Goal: Task Accomplishment & Management: Manage account settings

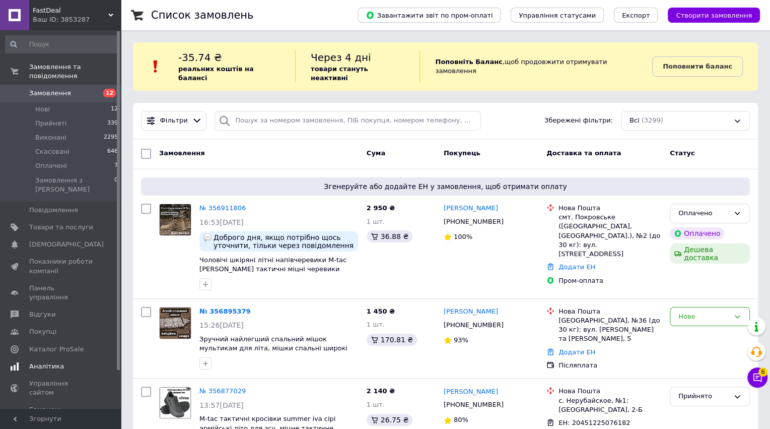
click at [27, 358] on link "Аналітика" at bounding box center [62, 366] width 124 height 17
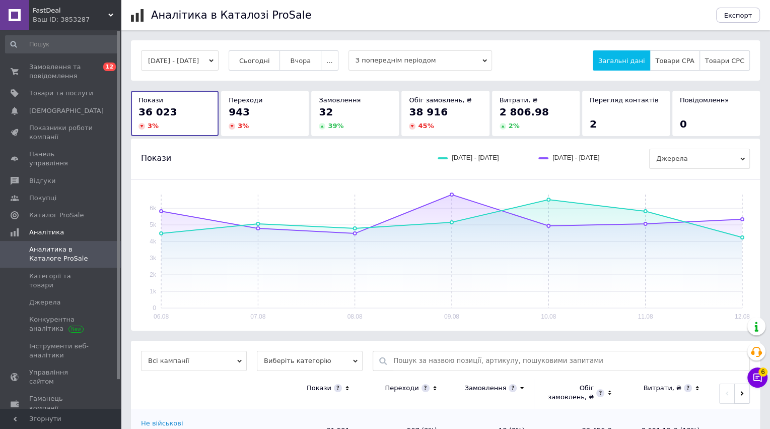
click at [346, 118] on div "32" at bounding box center [355, 112] width 73 height 14
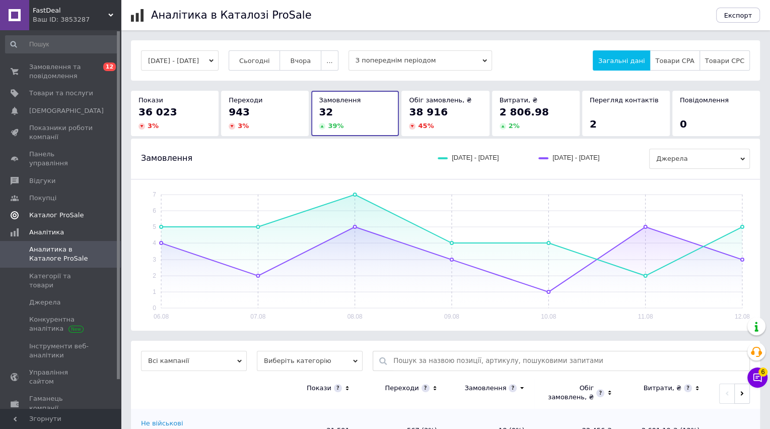
click at [33, 211] on span "Каталог ProSale" at bounding box center [56, 215] width 54 height 9
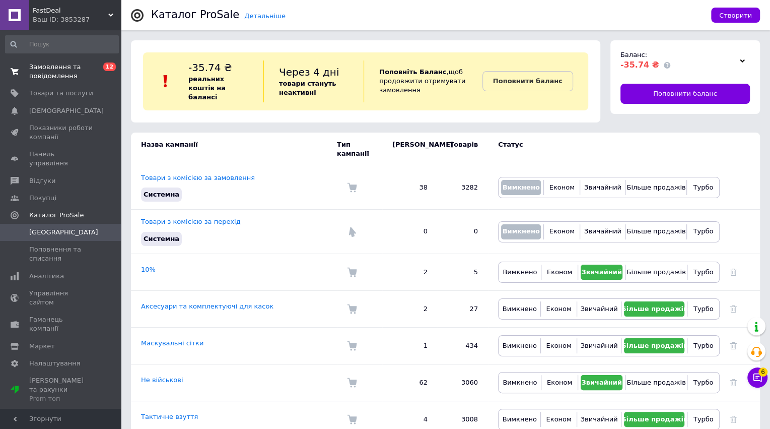
click at [57, 73] on span "Замовлення та повідомлення" at bounding box center [61, 71] width 64 height 18
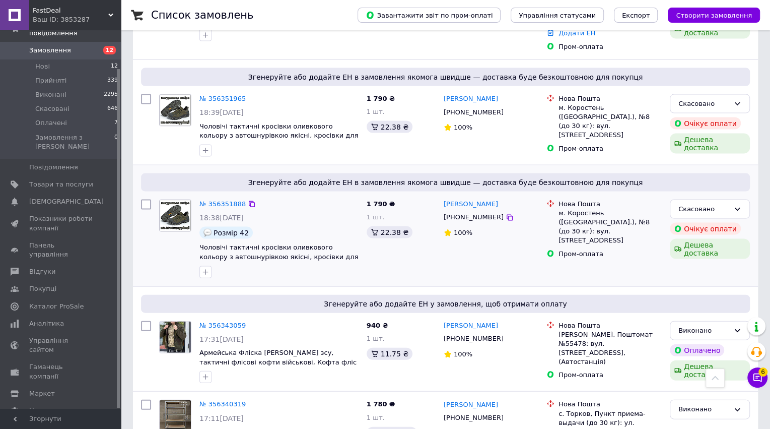
scroll to position [1661, 0]
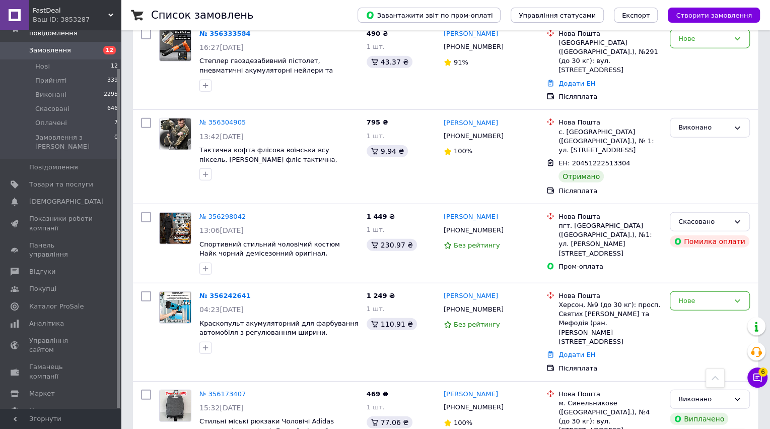
click at [294, 403] on div "15:32, 07.08.2025" at bounding box center [279, 408] width 159 height 10
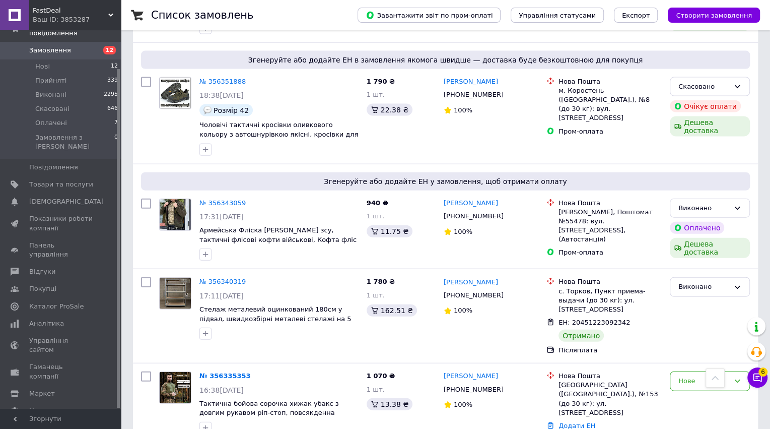
scroll to position [1771, 0]
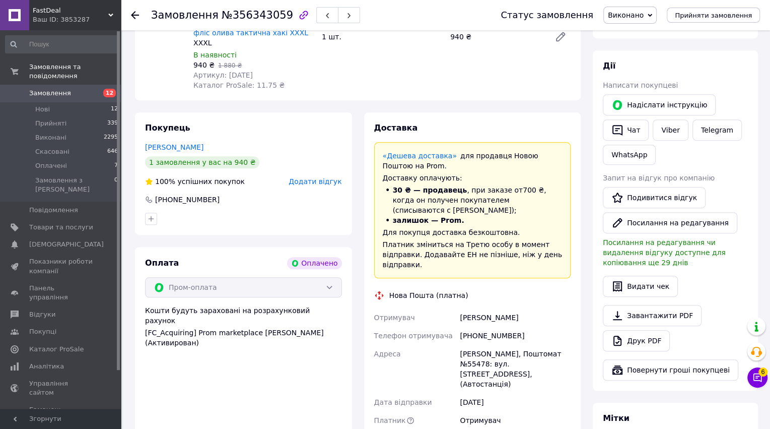
scroll to position [432, 0]
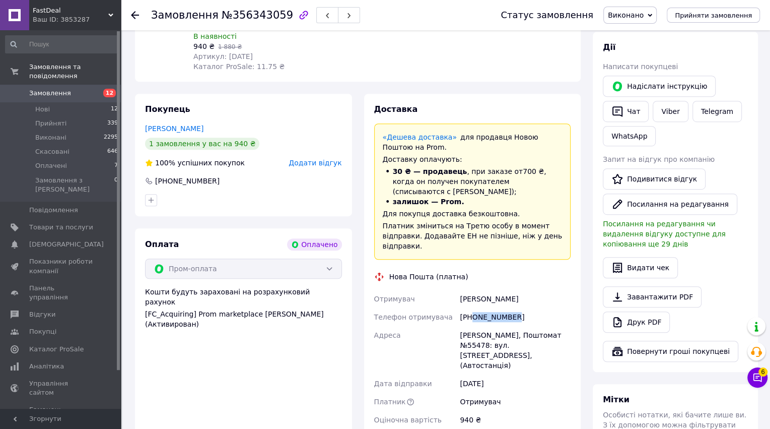
drag, startPoint x: 520, startPoint y: 303, endPoint x: 473, endPoint y: 306, distance: 46.9
click at [473, 308] on div "[PHONE_NUMBER]" at bounding box center [515, 317] width 115 height 18
copy div "0507523552"
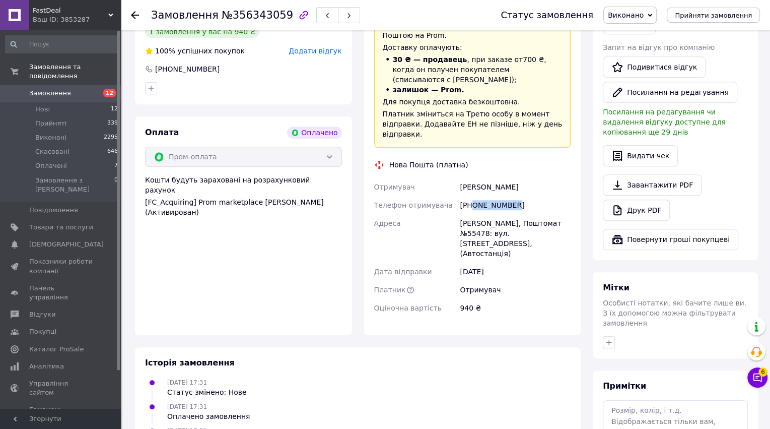
scroll to position [396, 0]
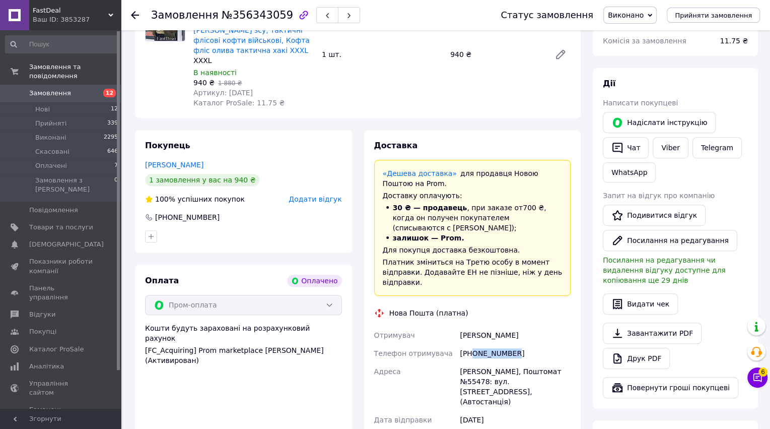
click at [639, 18] on span "Виконано" at bounding box center [626, 15] width 36 height 8
click at [634, 35] on li "Прийнято" at bounding box center [630, 35] width 52 height 15
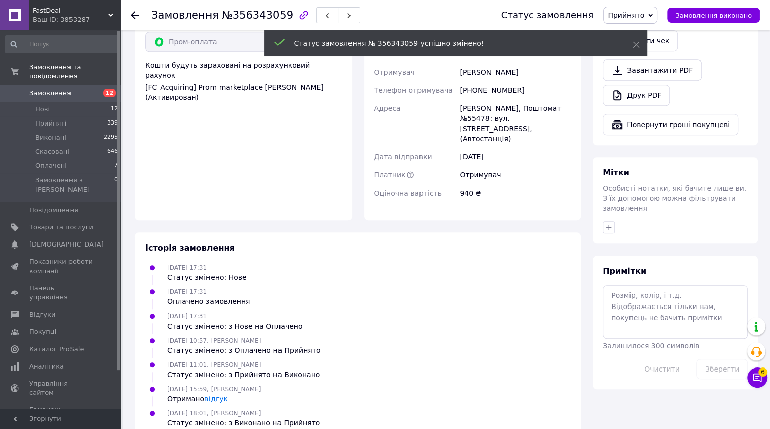
scroll to position [123, 0]
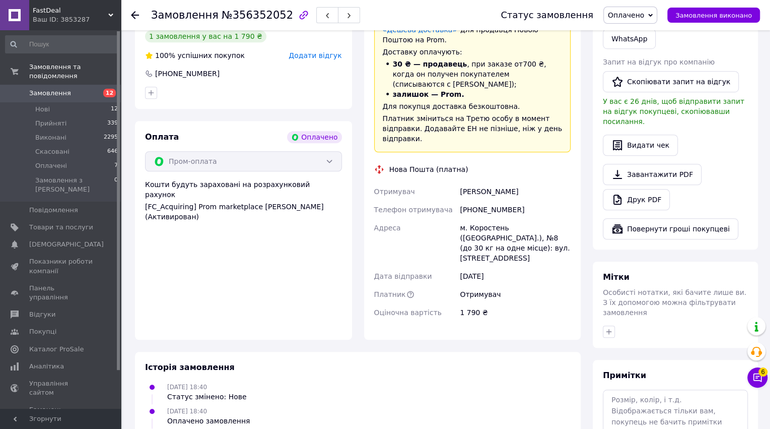
scroll to position [508, 0]
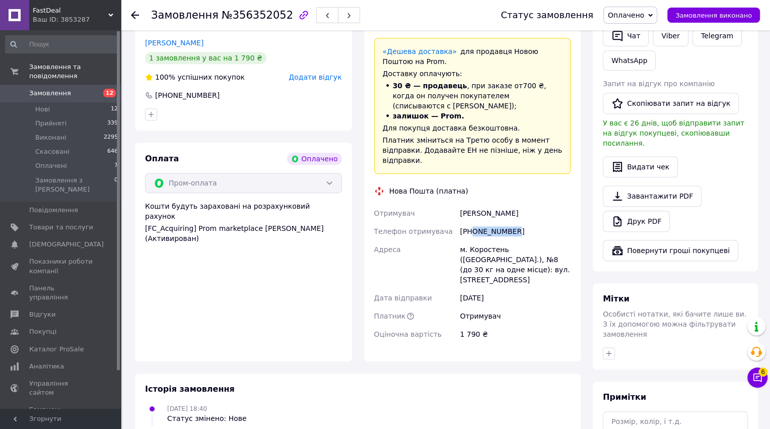
drag, startPoint x: 520, startPoint y: 219, endPoint x: 473, endPoint y: 220, distance: 46.4
click at [473, 222] on div "[PHONE_NUMBER]" at bounding box center [515, 231] width 115 height 18
copy div "0686099178"
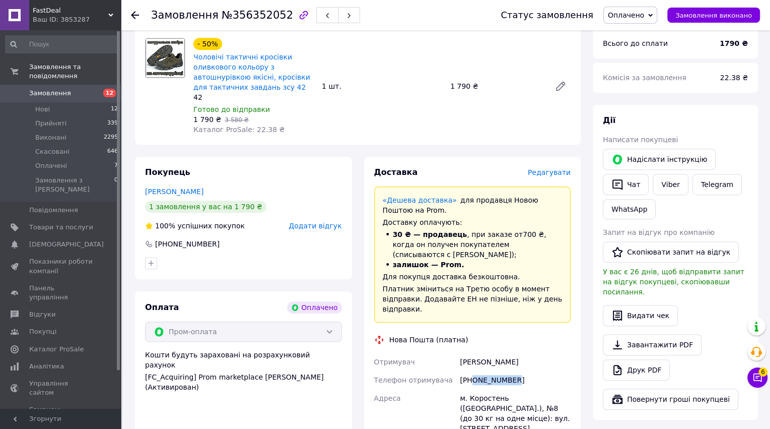
scroll to position [389, 0]
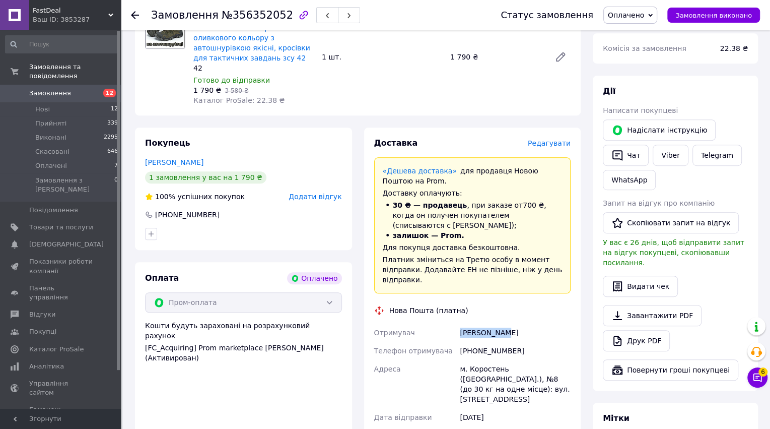
copy div "Селимонович"
drag, startPoint x: 459, startPoint y: 323, endPoint x: 506, endPoint y: 322, distance: 46.9
click at [506, 323] on div "[PERSON_NAME]" at bounding box center [515, 332] width 115 height 18
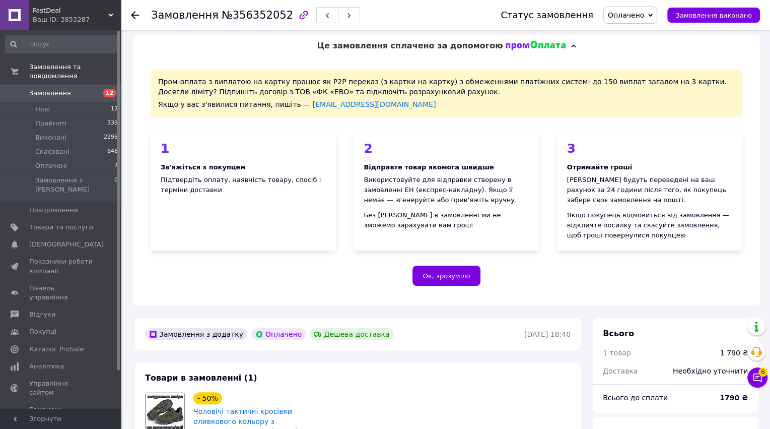
scroll to position [0, 0]
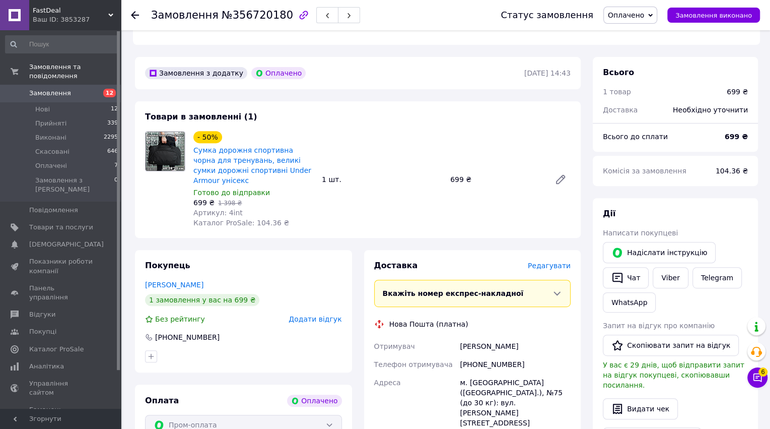
scroll to position [276, 0]
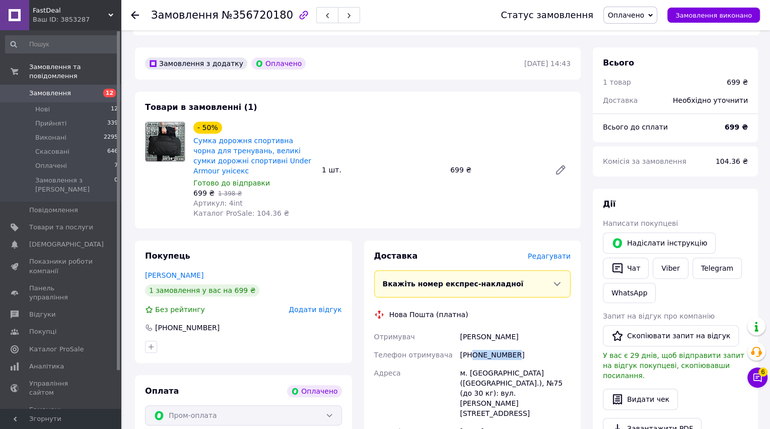
drag, startPoint x: 523, startPoint y: 354, endPoint x: 474, endPoint y: 355, distance: 48.9
click at [474, 355] on div "[PHONE_NUMBER]" at bounding box center [515, 355] width 115 height 18
copy div "0686833748"
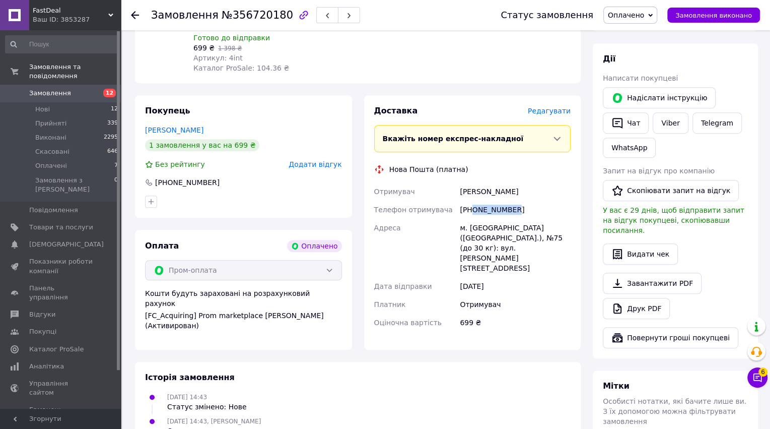
scroll to position [249, 0]
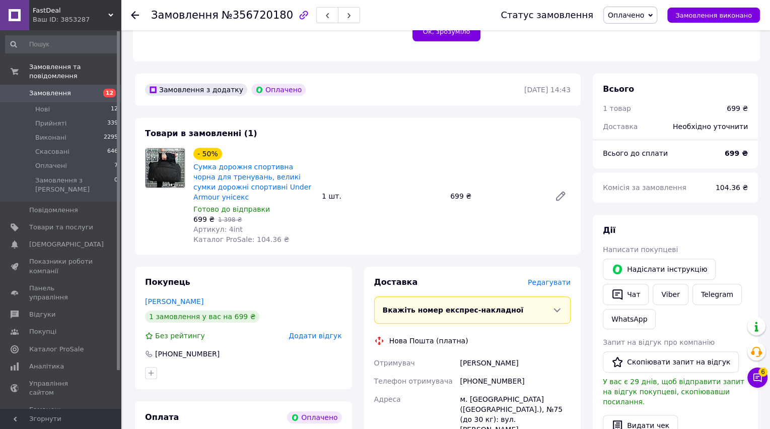
click at [625, 27] on div "Статус замовлення Оплачено Прийнято Виконано Скасовано Замовлення виконано" at bounding box center [621, 15] width 280 height 30
click at [631, 13] on span "Оплачено" at bounding box center [626, 15] width 36 height 8
click at [629, 36] on li "Прийнято" at bounding box center [630, 35] width 53 height 15
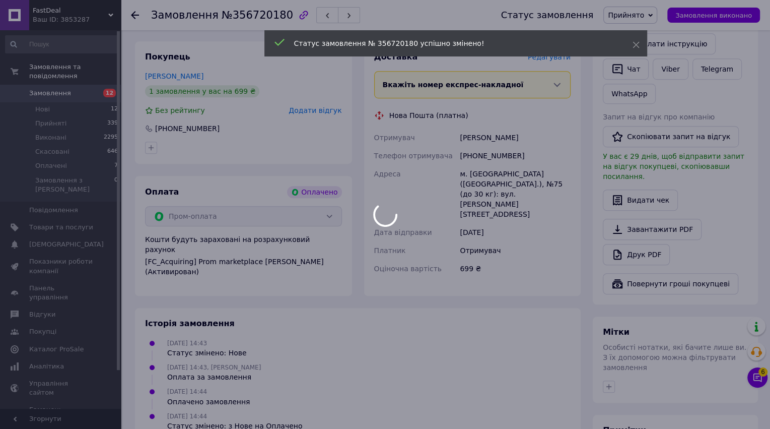
scroll to position [470, 0]
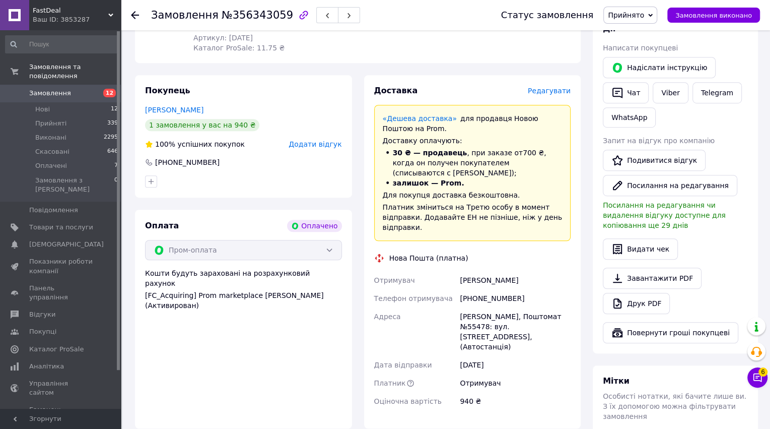
scroll to position [442, 0]
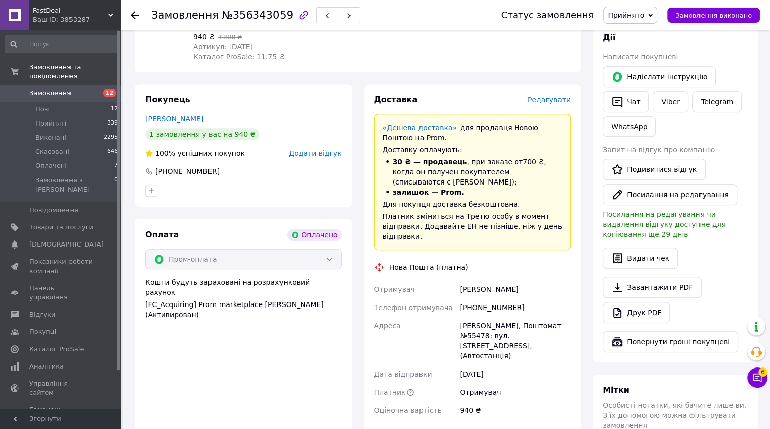
click at [556, 103] on span "Редагувати" at bounding box center [549, 100] width 43 height 8
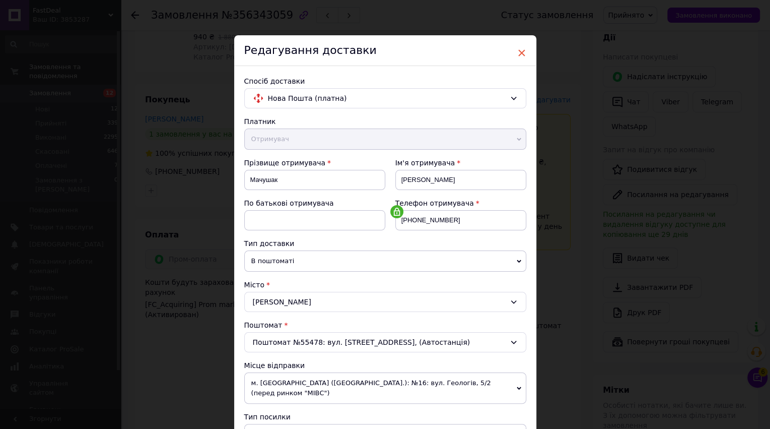
click at [522, 51] on span "×" at bounding box center [521, 52] width 9 height 17
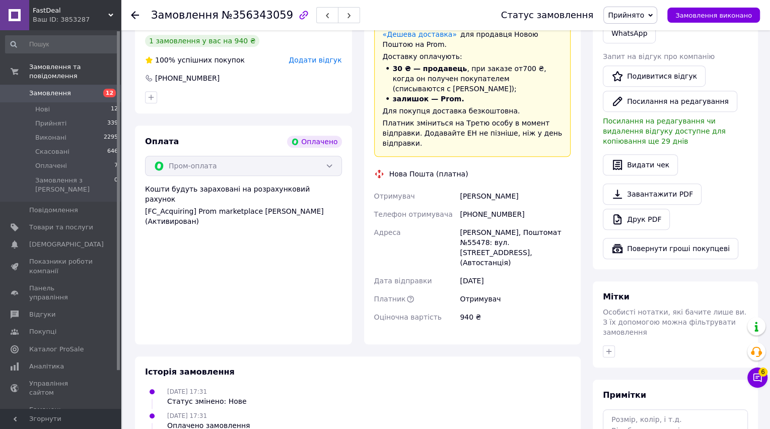
scroll to position [500, 0]
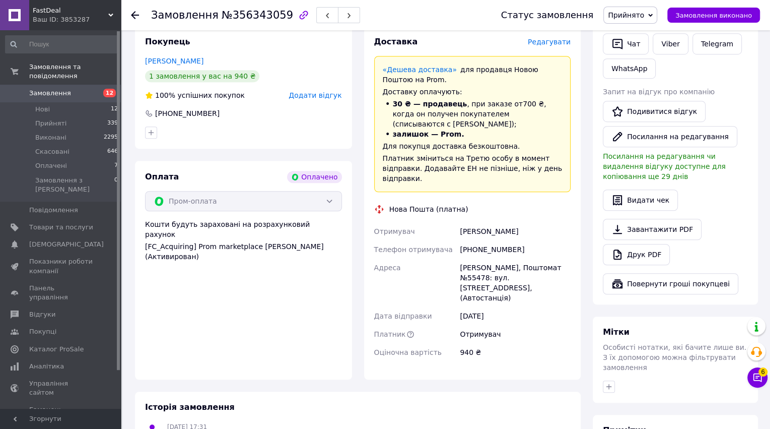
click at [544, 43] on span "Редагувати" at bounding box center [549, 42] width 43 height 8
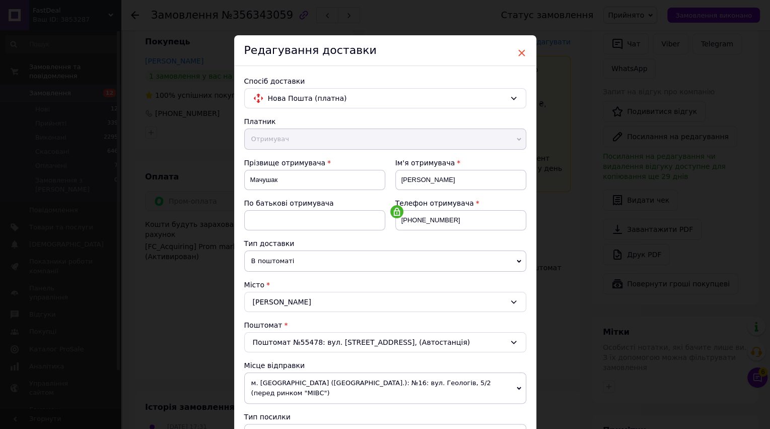
click at [523, 52] on span "×" at bounding box center [521, 52] width 9 height 17
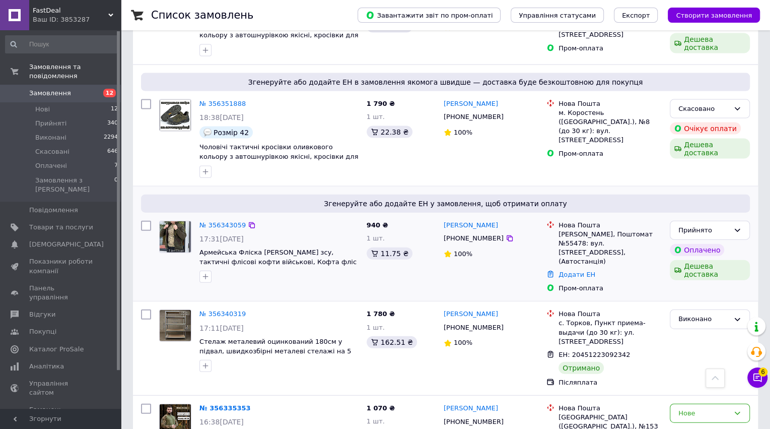
scroll to position [1751, 0]
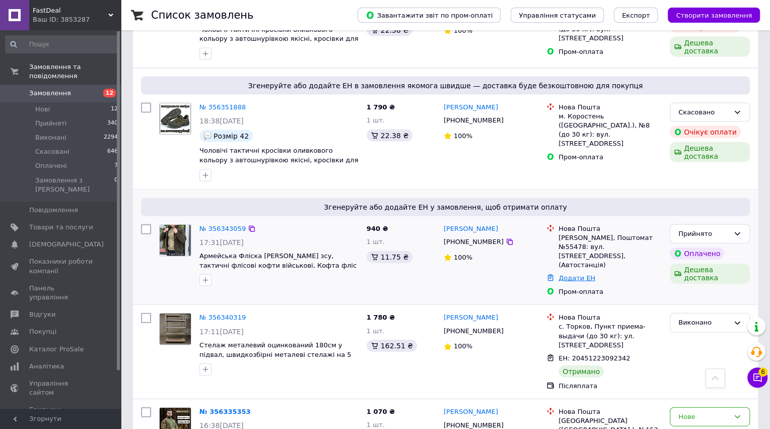
click at [573, 274] on link "Додати ЕН" at bounding box center [577, 278] width 37 height 8
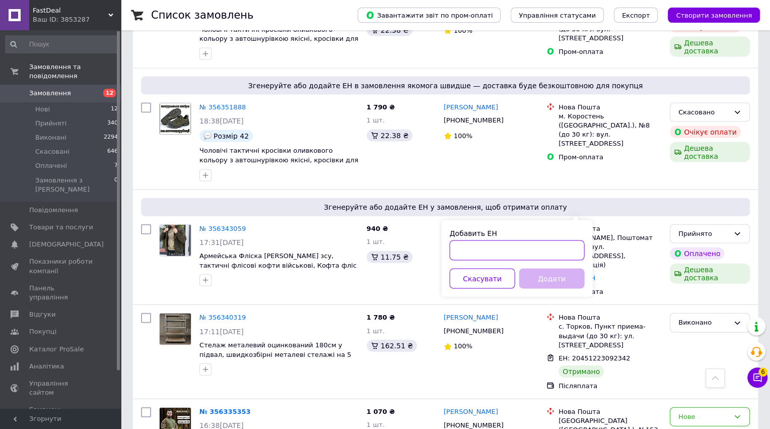
click at [524, 249] on input "Добавить ЕН" at bounding box center [517, 250] width 135 height 20
paste input "20451222828800"
type input "20451222828800"
click at [533, 273] on button "Додати" at bounding box center [553, 279] width 66 height 20
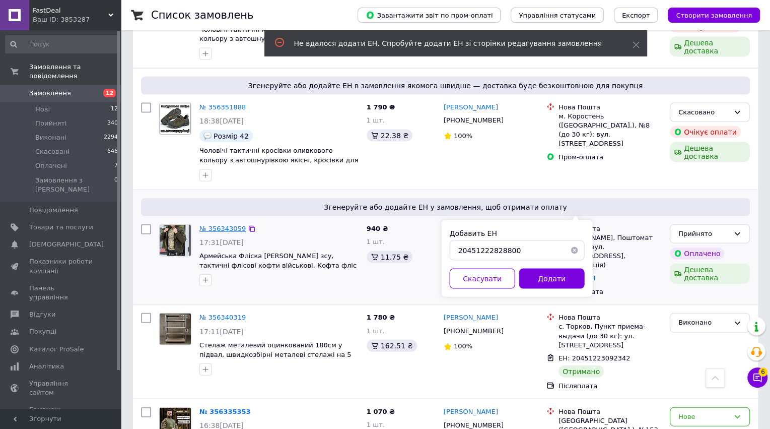
click at [225, 225] on link "№ 356343059" at bounding box center [223, 229] width 46 height 8
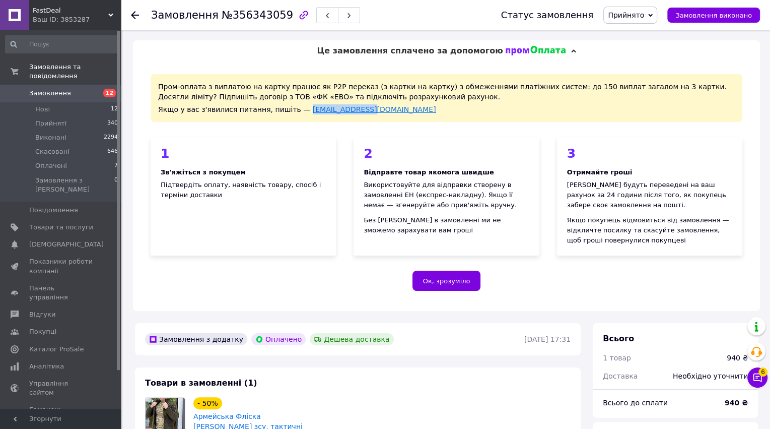
copy link "[EMAIL_ADDRESS][DOMAIN_NAME]"
drag, startPoint x: 366, startPoint y: 108, endPoint x: 298, endPoint y: 111, distance: 68.1
click at [297, 111] on div "Якщо у вас з'явилися питання, пишіть — prompay@prom.ua" at bounding box center [446, 109] width 577 height 10
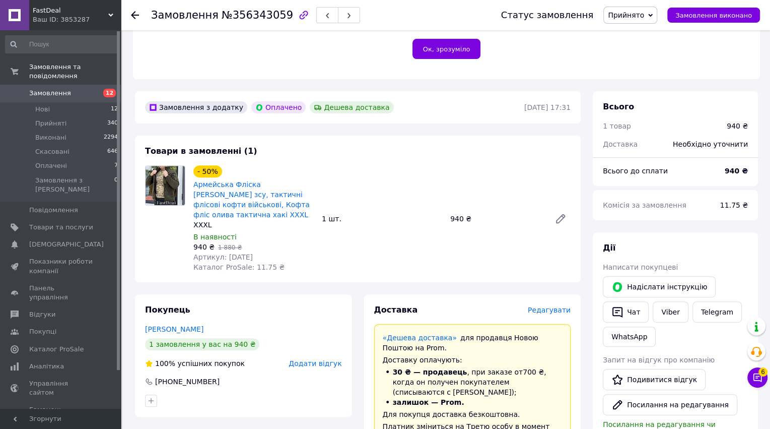
scroll to position [245, 0]
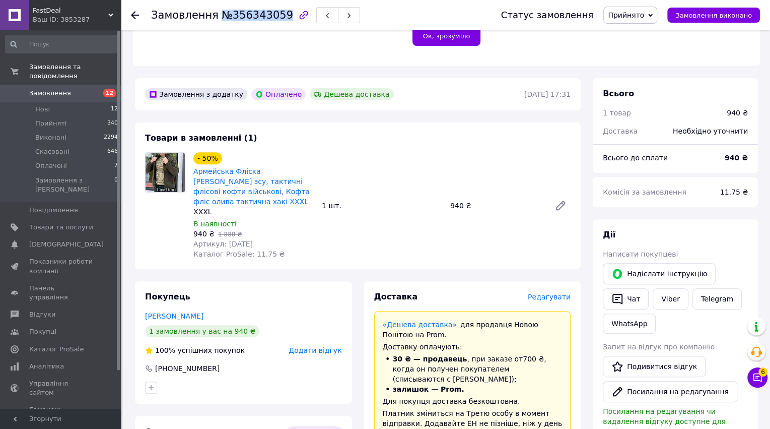
copy span "№356343059"
drag, startPoint x: 213, startPoint y: 13, endPoint x: 279, endPoint y: 15, distance: 66.1
click at [279, 16] on h1 "Замовлення №356343059" at bounding box center [222, 15] width 142 height 12
click at [59, 98] on span "Замовлення" at bounding box center [50, 93] width 42 height 9
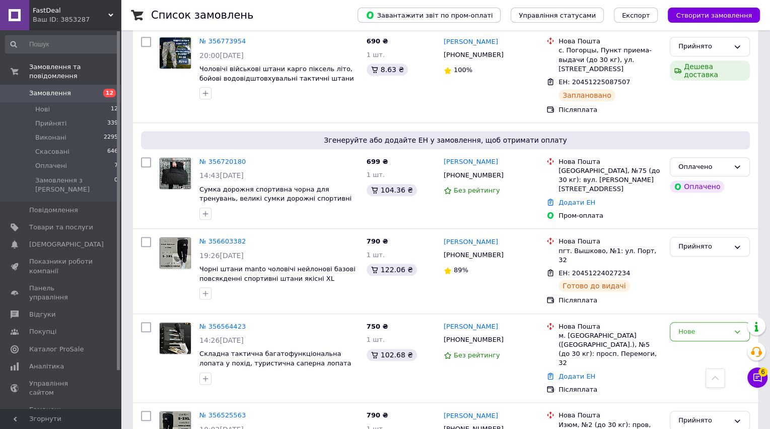
scroll to position [636, 0]
click at [570, 198] on link "Додати ЕН" at bounding box center [577, 202] width 37 height 8
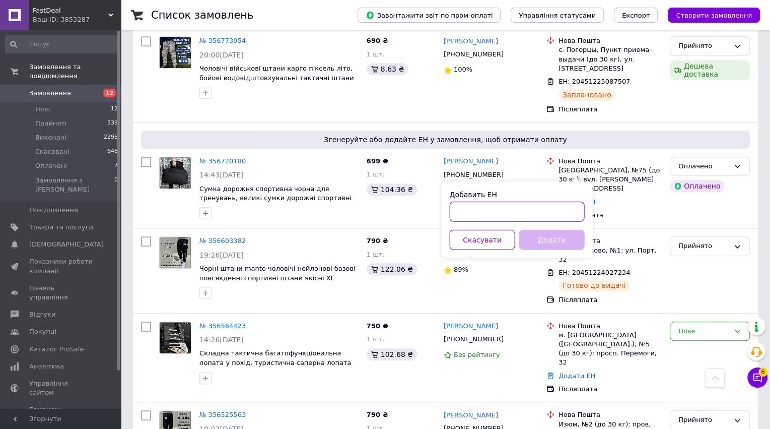
click at [524, 212] on input "Добавить ЕН" at bounding box center [517, 212] width 135 height 20
paste input "20451224429650"
type input "20451224429650"
click at [532, 236] on button "Додати" at bounding box center [553, 240] width 66 height 20
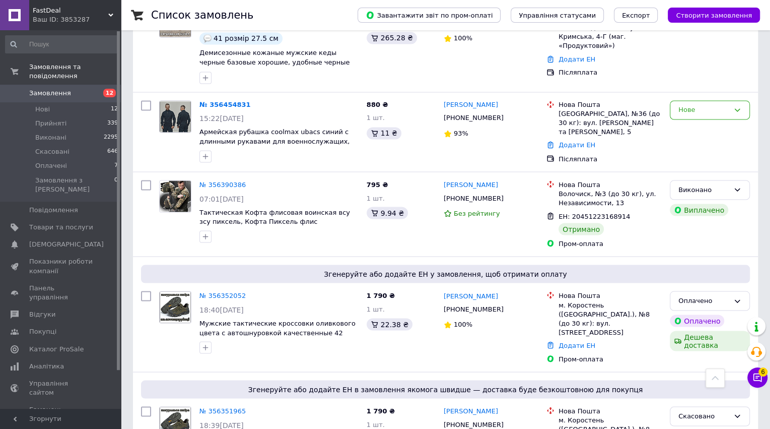
scroll to position [1406, 0]
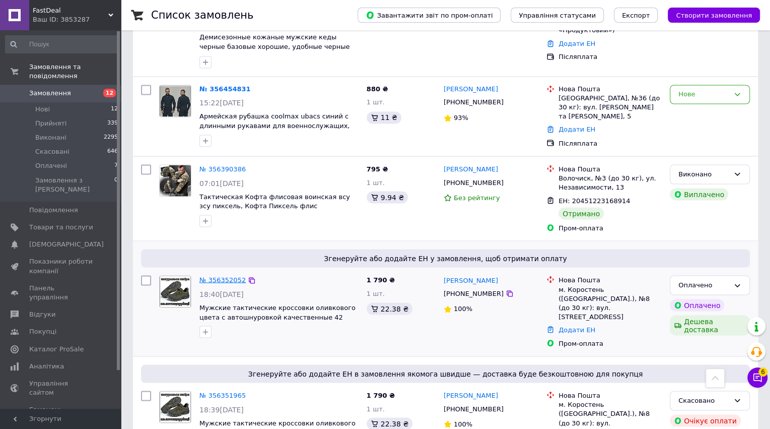
click at [219, 276] on link "№ 356352052" at bounding box center [223, 280] width 46 height 8
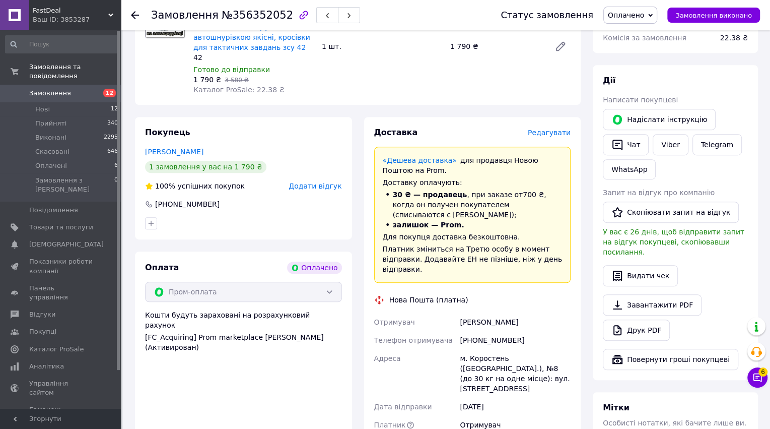
scroll to position [389, 0]
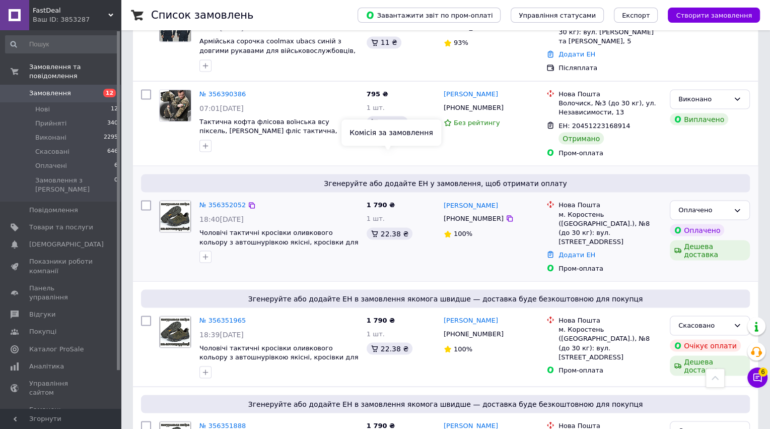
scroll to position [1474, 0]
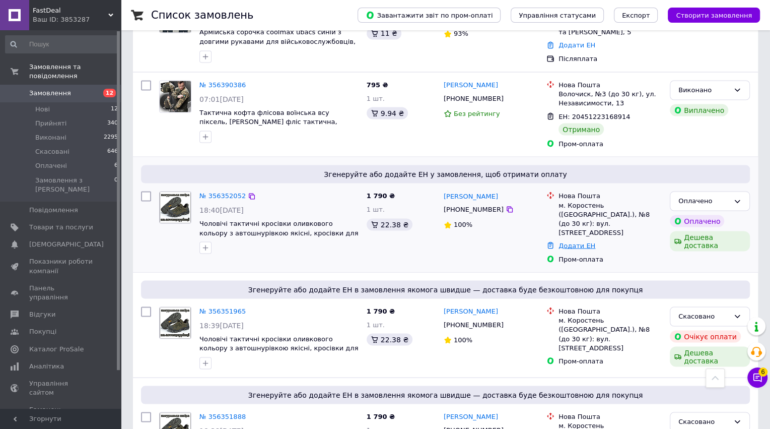
click at [580, 241] on link "Додати ЕН" at bounding box center [577, 245] width 37 height 8
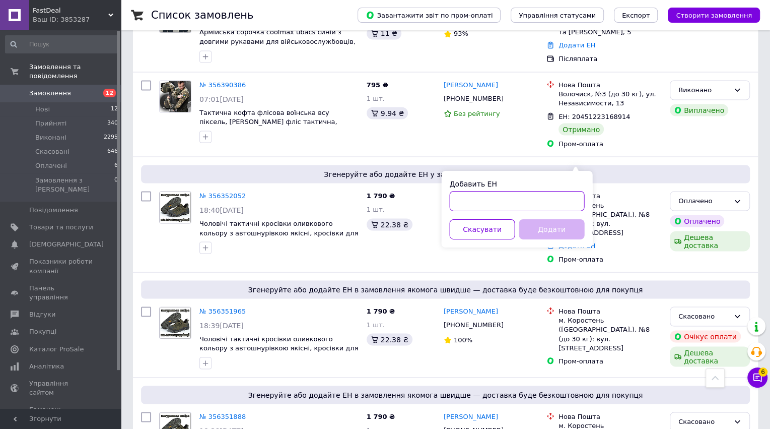
click at [508, 197] on input "Добавить ЕН" at bounding box center [517, 200] width 135 height 20
paste input "20451223278682"
type input "20451223278682"
click at [545, 227] on button "Додати" at bounding box center [553, 229] width 66 height 20
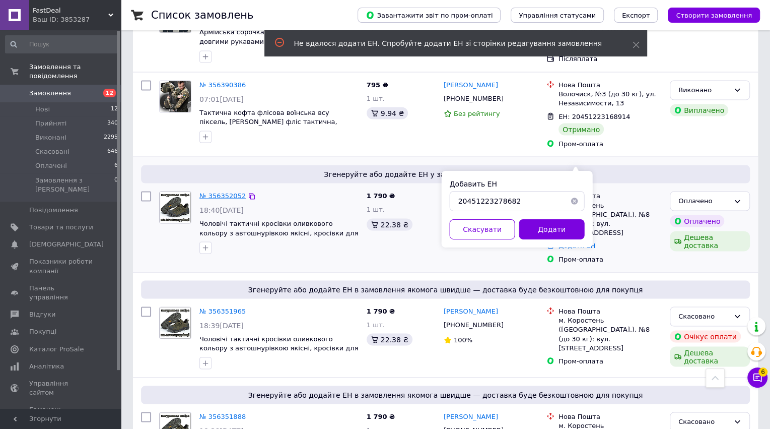
click at [214, 191] on link "№ 356352052" at bounding box center [223, 195] width 46 height 8
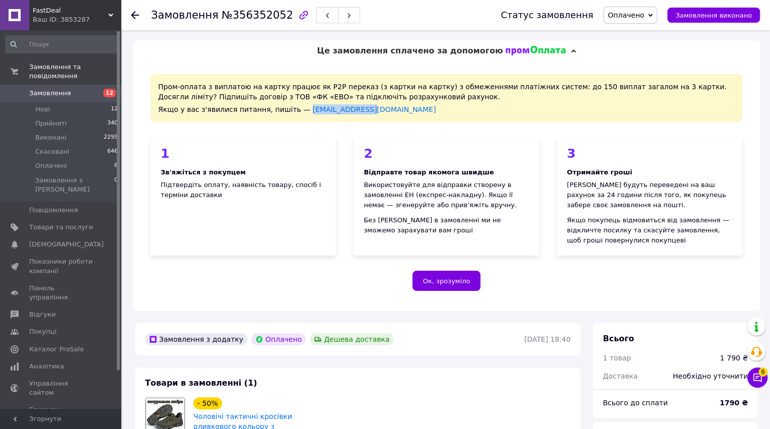
drag, startPoint x: 361, startPoint y: 110, endPoint x: 296, endPoint y: 113, distance: 65.6
click at [296, 113] on div "Якщо у вас з'явилися питання, пишіть — prompay@prom.ua" at bounding box center [446, 109] width 577 height 10
copy link "[EMAIL_ADDRESS][DOMAIN_NAME]"
copy span "№356352052"
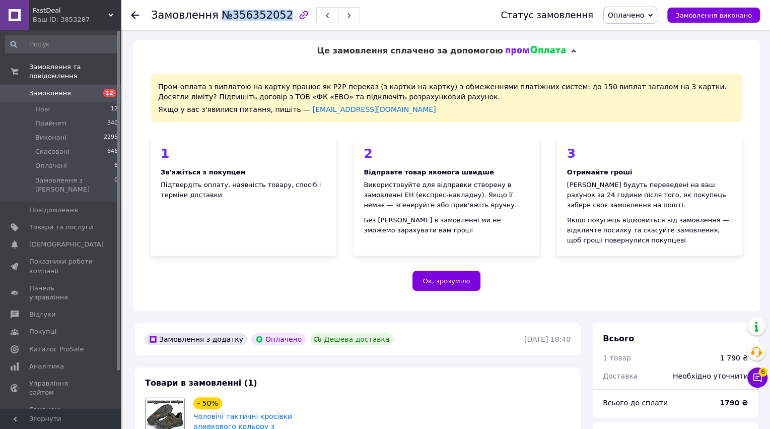
drag, startPoint x: 214, startPoint y: 17, endPoint x: 280, endPoint y: 18, distance: 65.5
click at [280, 18] on span "№356352052" at bounding box center [258, 15] width 72 height 12
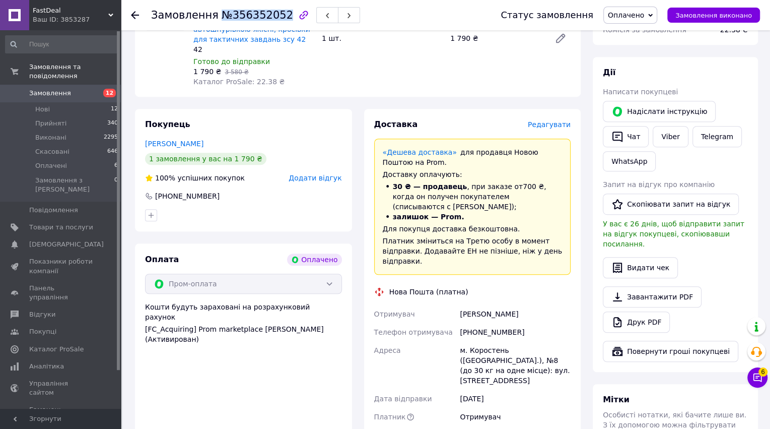
scroll to position [410, 0]
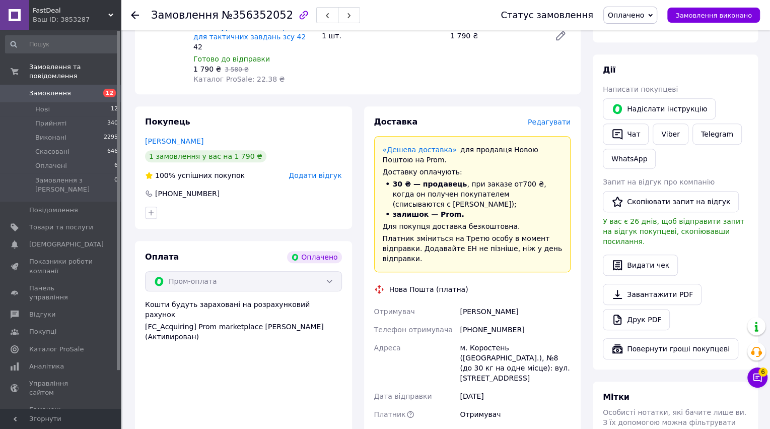
click at [520, 320] on div "+380686099178" at bounding box center [515, 329] width 115 height 18
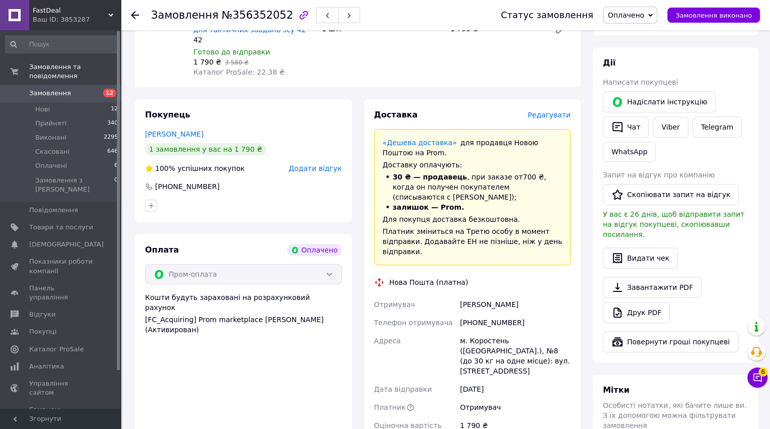
scroll to position [463, 0]
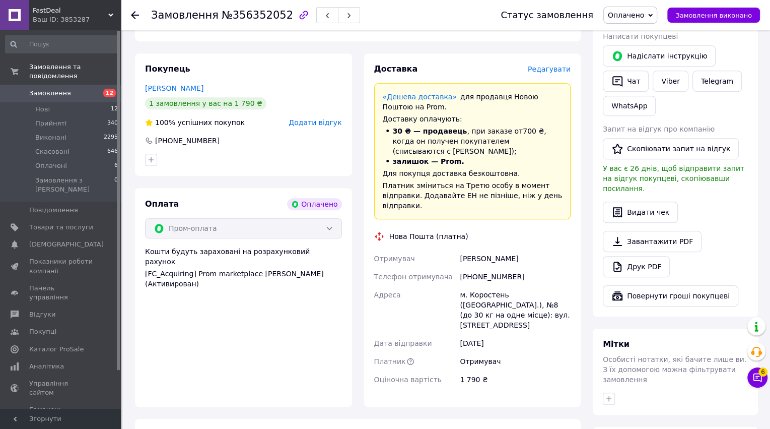
click at [60, 99] on link "Замовлення 12" at bounding box center [62, 93] width 124 height 17
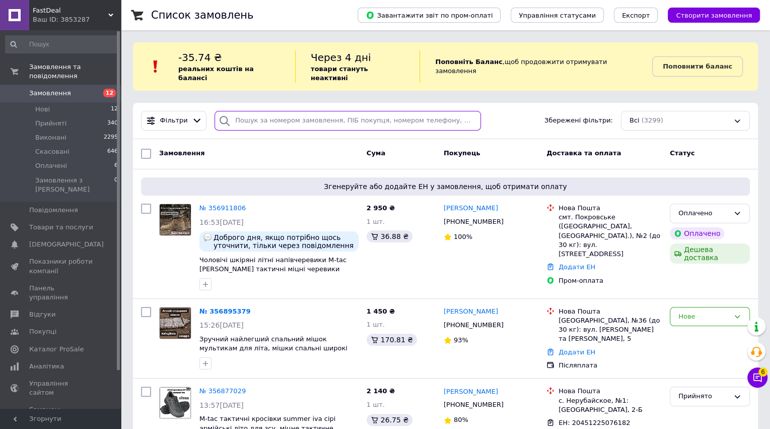
click at [280, 111] on input "search" at bounding box center [348, 121] width 266 height 20
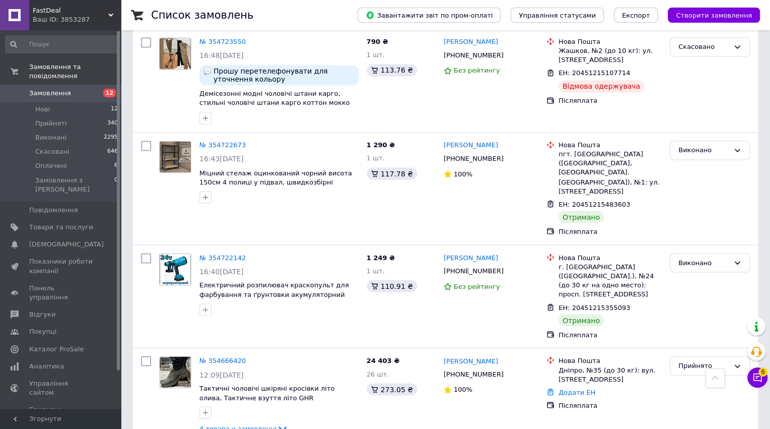
scroll to position [7597, 0]
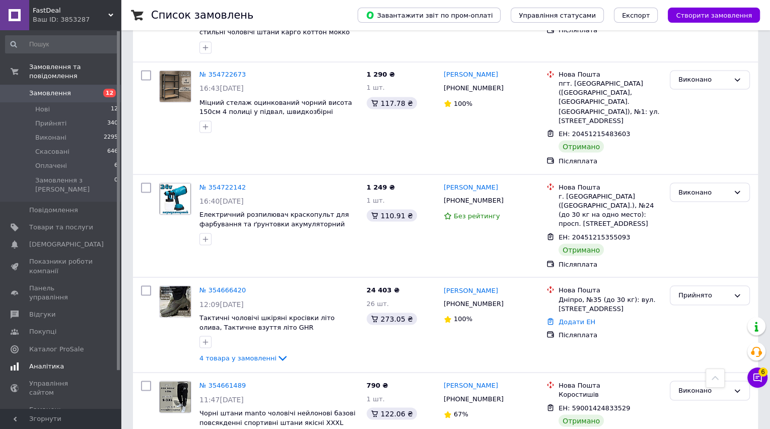
click at [38, 362] on span "Аналітика" at bounding box center [46, 366] width 35 height 9
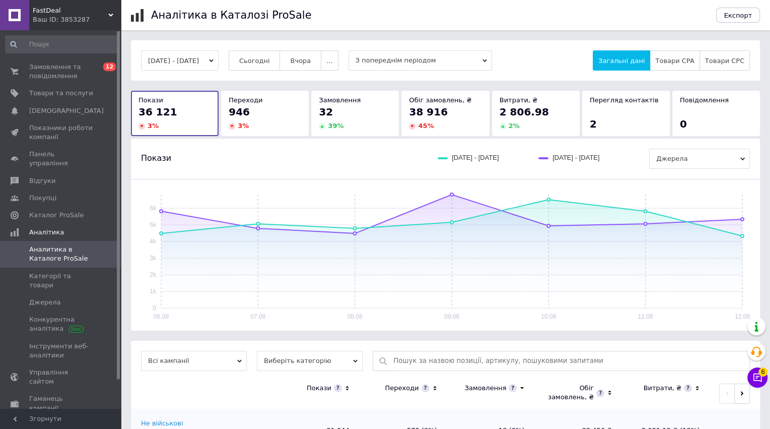
click at [367, 107] on div "32" at bounding box center [355, 112] width 73 height 14
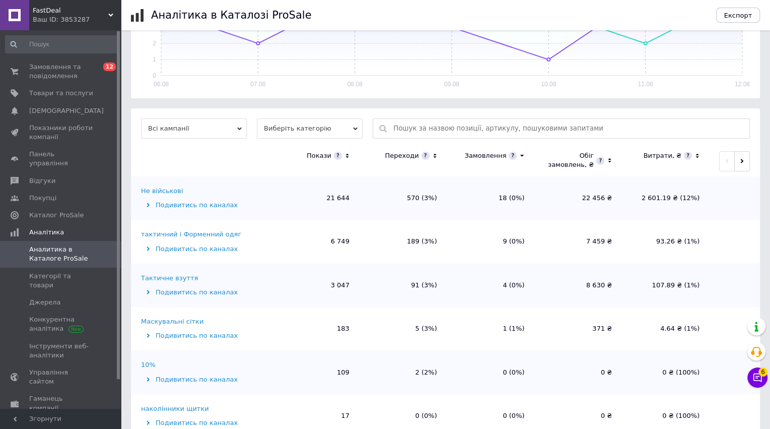
scroll to position [302, 0]
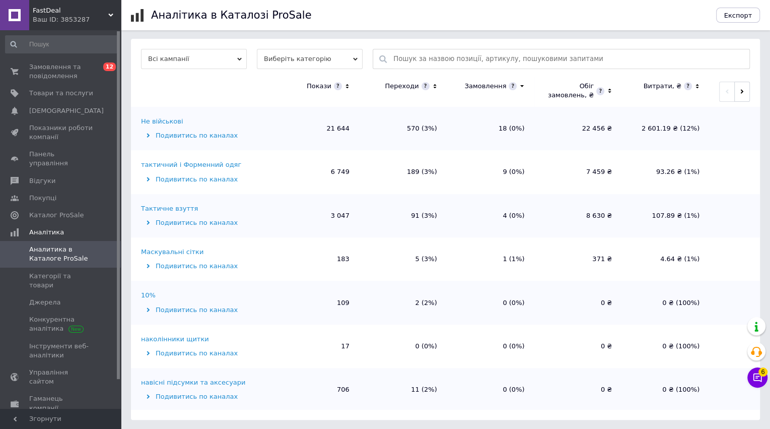
click at [347, 86] on icon at bounding box center [347, 86] width 7 height 9
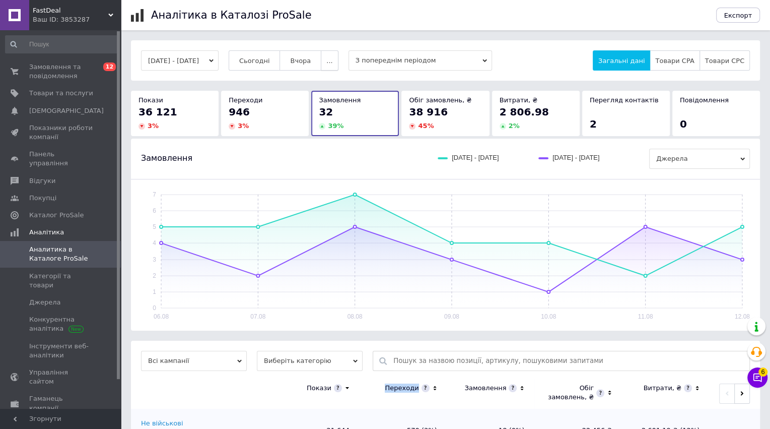
click at [333, 58] on span "..." at bounding box center [330, 61] width 6 height 8
click at [322, 139] on span "60 днів" at bounding box center [310, 140] width 25 height 8
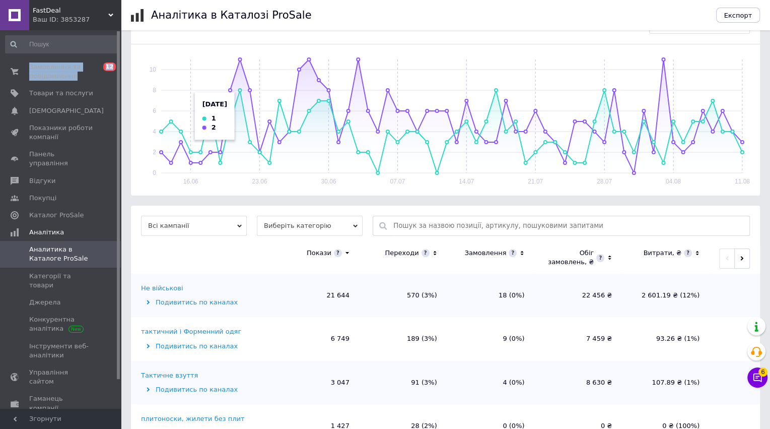
scroll to position [264, 0]
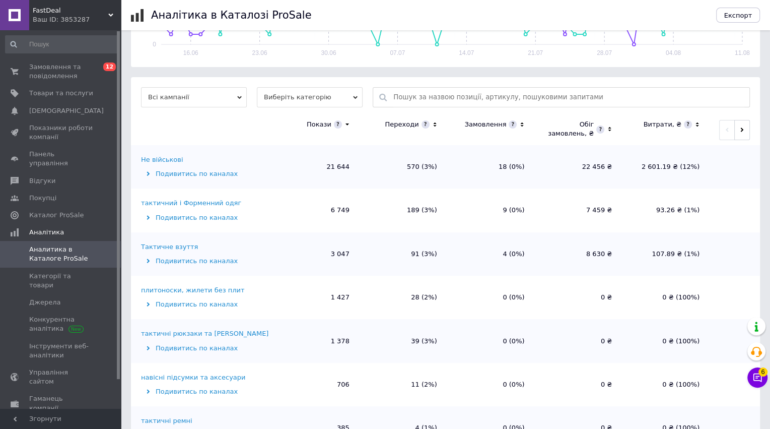
click at [166, 159] on div "Не військові" at bounding box center [162, 159] width 42 height 9
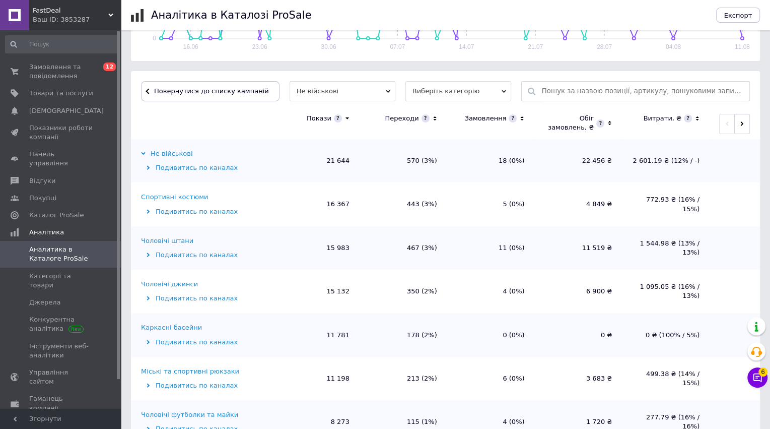
scroll to position [302, 0]
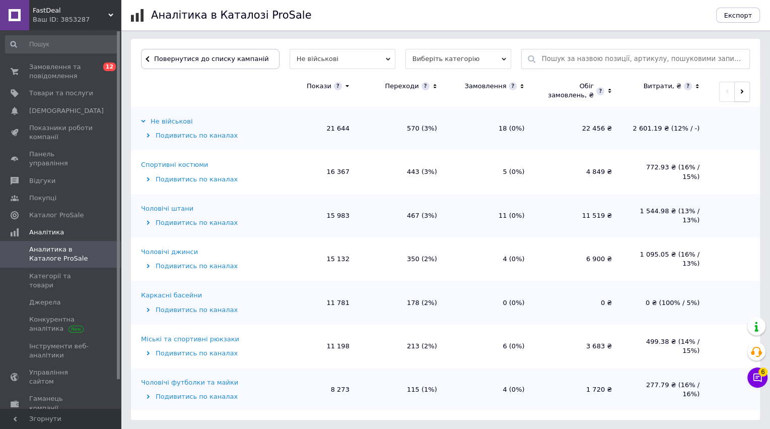
click at [741, 91] on icon "button" at bounding box center [742, 91] width 5 height 5
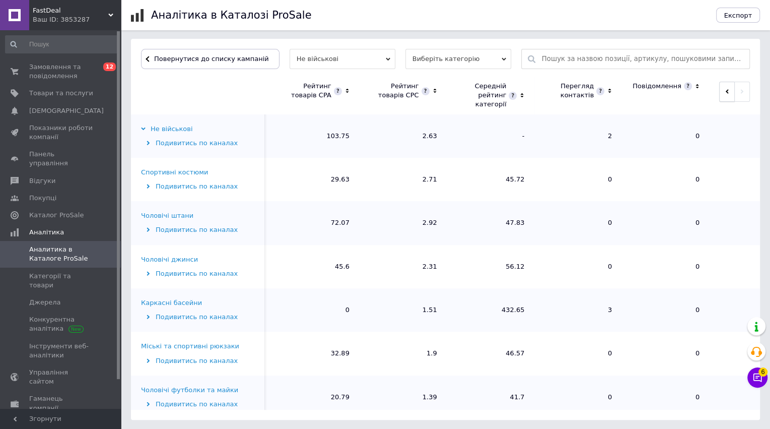
click at [726, 90] on icon "button" at bounding box center [727, 92] width 3 height 5
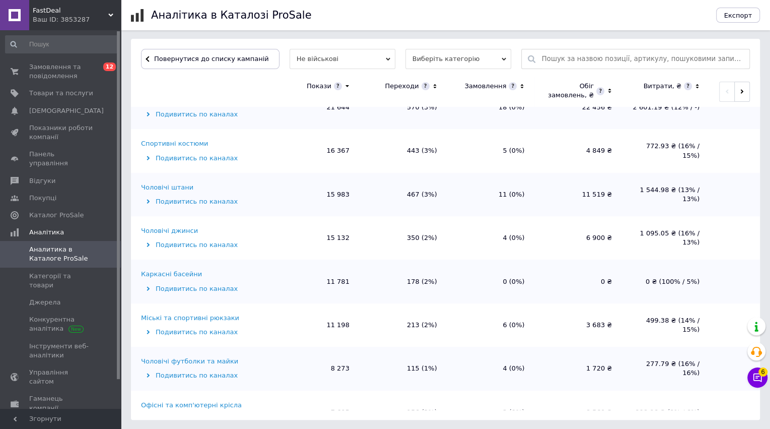
scroll to position [0, 0]
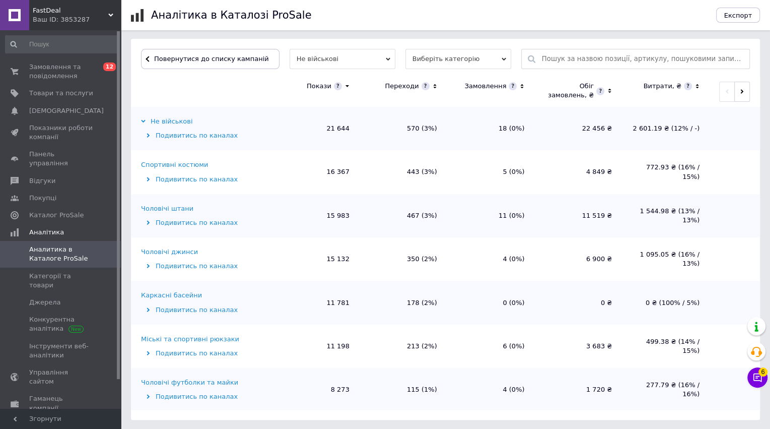
click at [189, 162] on div "Спортивні костюми" at bounding box center [174, 164] width 67 height 9
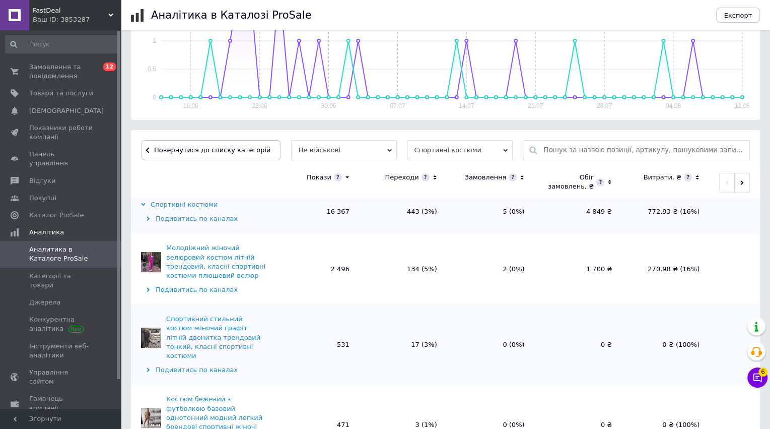
scroll to position [261, 0]
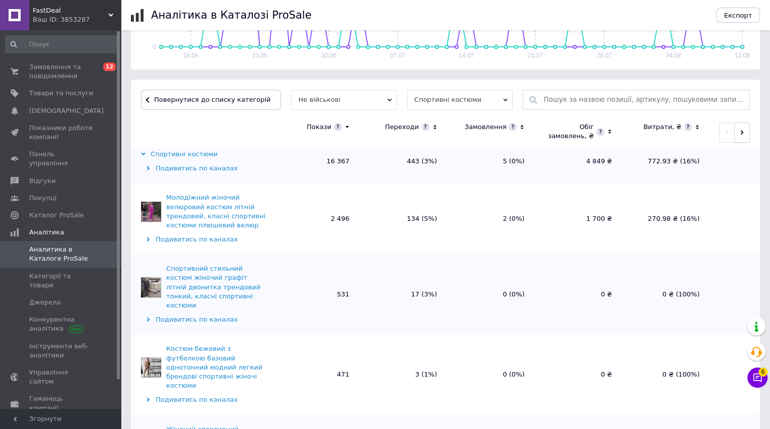
click at [745, 129] on button "button" at bounding box center [743, 132] width 16 height 20
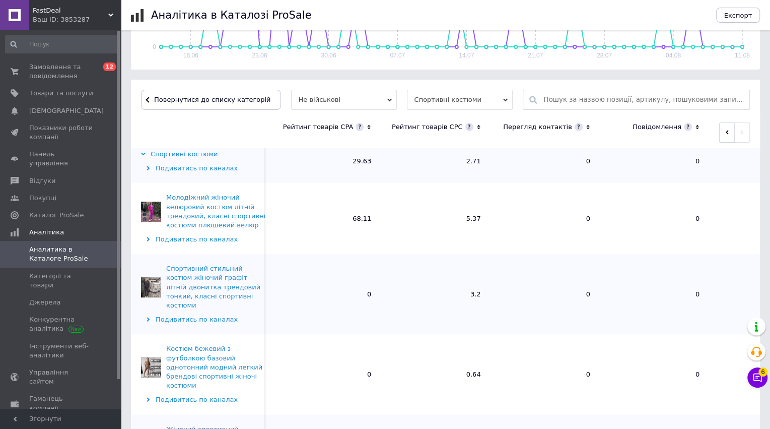
click at [725, 128] on span "button" at bounding box center [727, 132] width 5 height 8
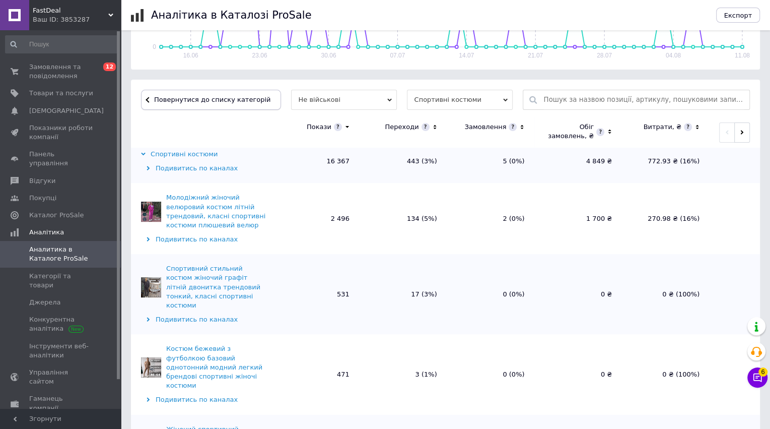
click at [238, 102] on span "Повернутися до списку категорій" at bounding box center [211, 100] width 119 height 8
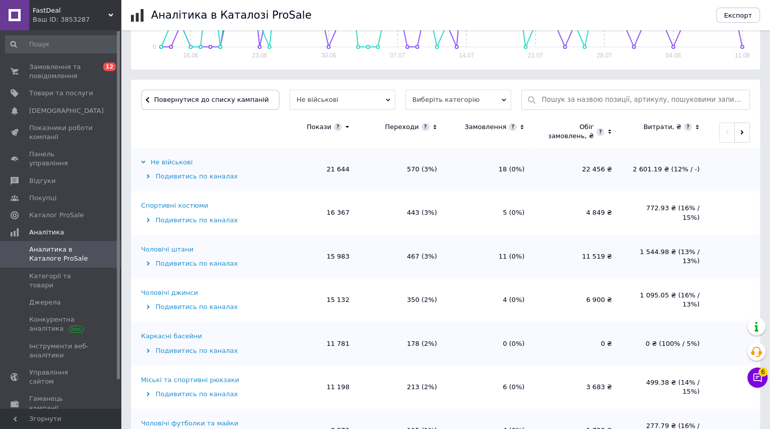
click at [179, 252] on div "Чоловічі штани" at bounding box center [167, 249] width 52 height 9
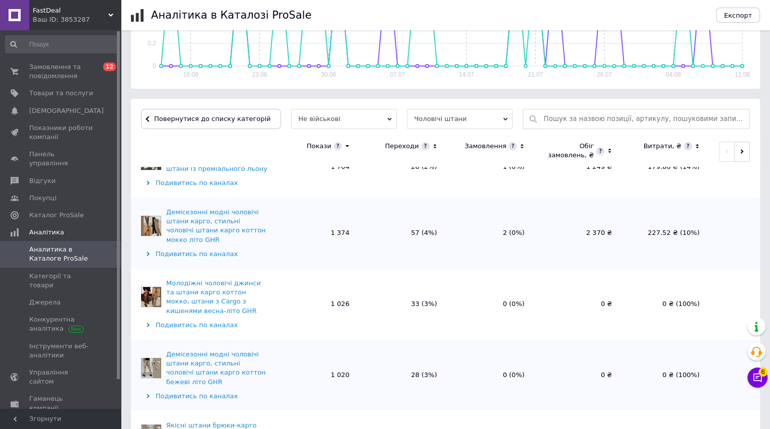
scroll to position [71, 0]
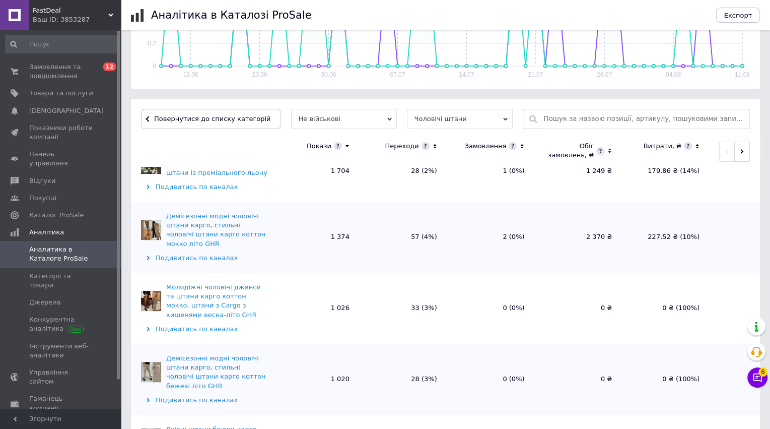
click at [739, 156] on button "button" at bounding box center [743, 152] width 16 height 20
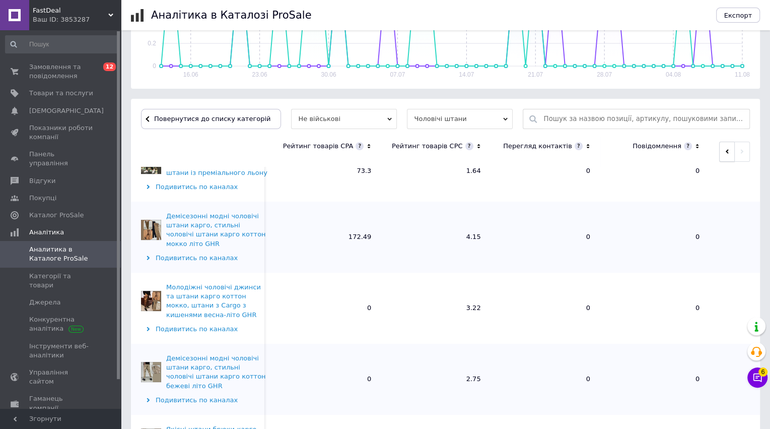
click at [722, 150] on button "button" at bounding box center [728, 152] width 16 height 20
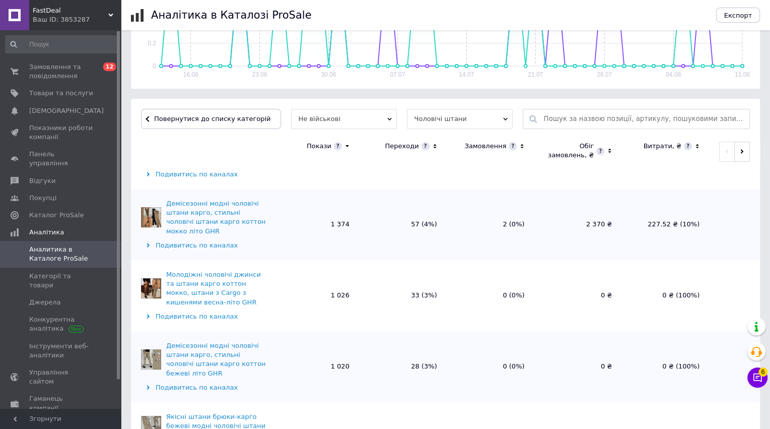
scroll to position [101, 0]
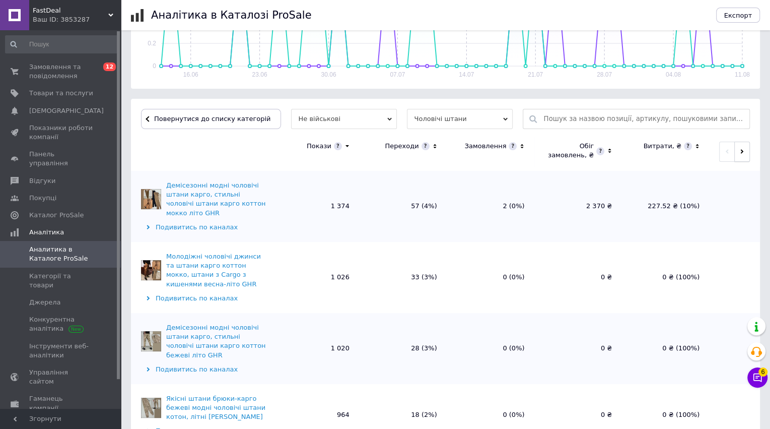
click at [740, 154] on span "button" at bounding box center [742, 152] width 5 height 8
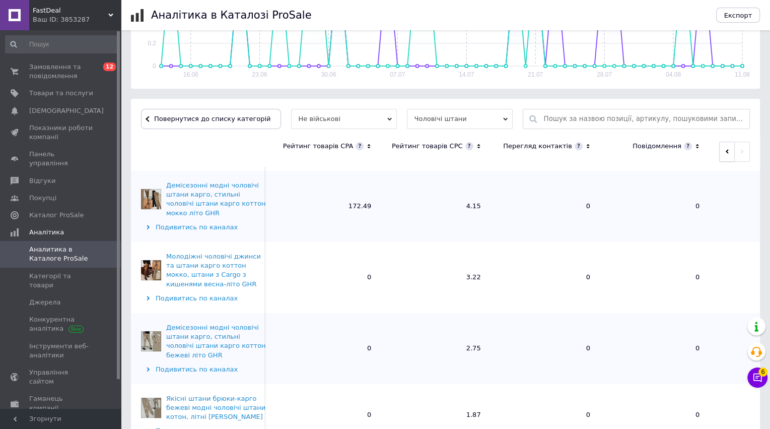
click at [725, 152] on icon "button" at bounding box center [727, 151] width 5 height 5
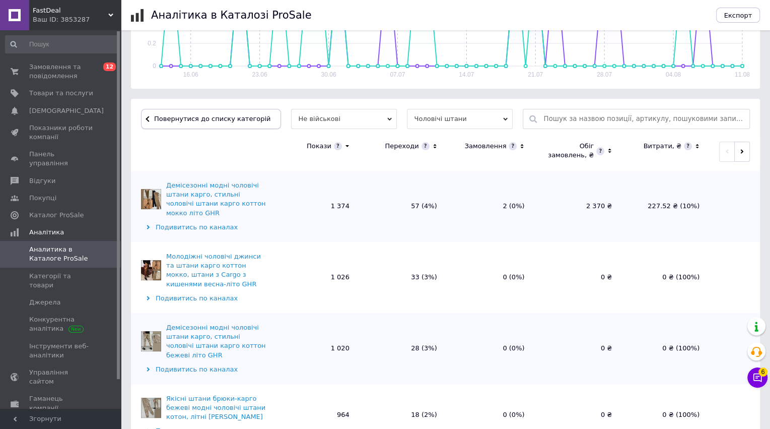
click at [214, 116] on span "Повернутися до списку категорій" at bounding box center [211, 119] width 119 height 8
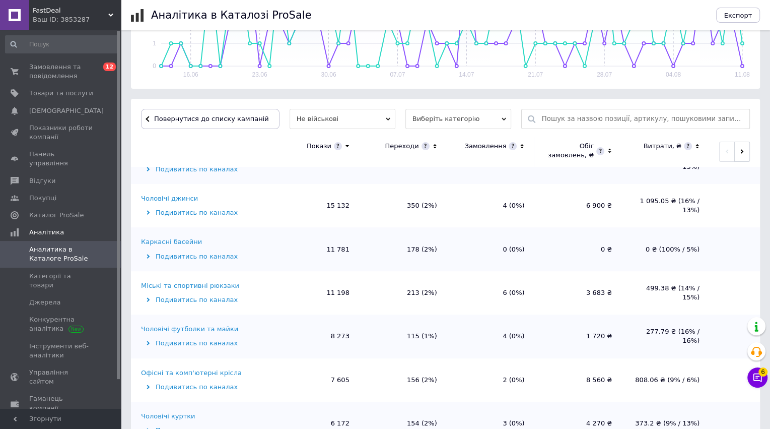
scroll to position [118, 0]
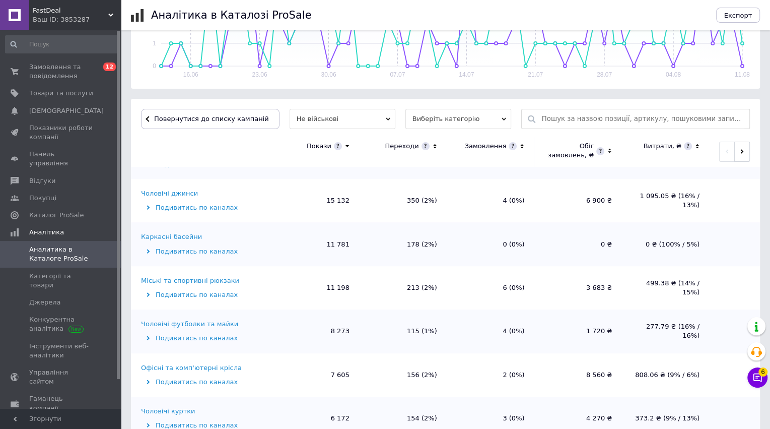
click at [220, 281] on div "Міські та спортивні рюкзаки" at bounding box center [190, 280] width 98 height 9
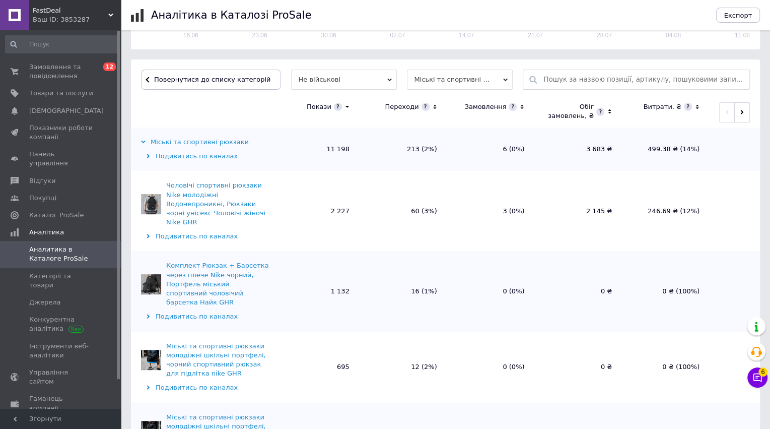
scroll to position [0, 0]
click at [739, 115] on button "button" at bounding box center [743, 112] width 16 height 20
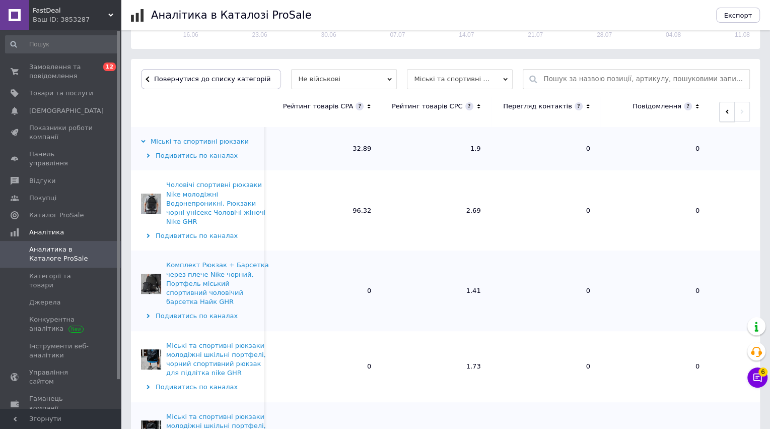
click at [722, 112] on button "button" at bounding box center [728, 112] width 16 height 20
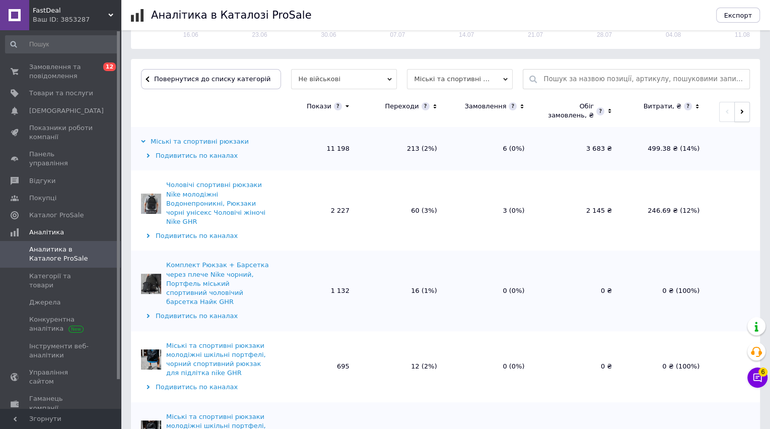
click at [740, 112] on icon "button" at bounding box center [742, 111] width 5 height 5
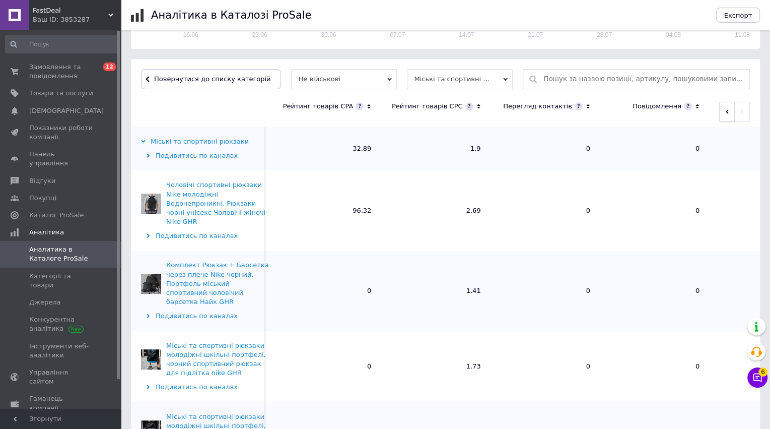
click at [726, 111] on icon "button" at bounding box center [727, 112] width 3 height 5
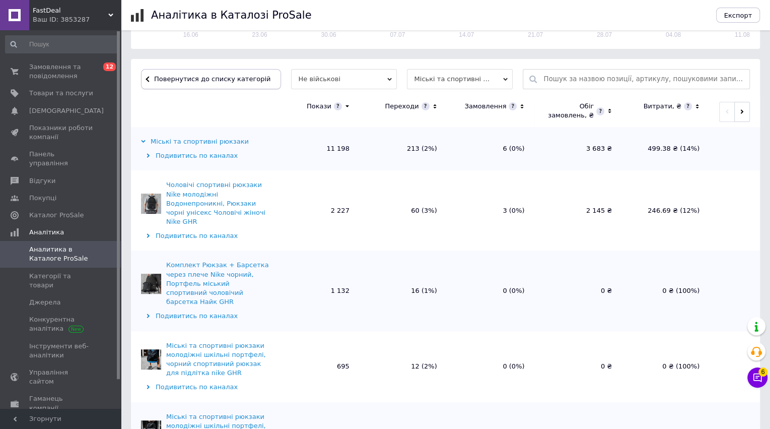
click at [223, 78] on span "Повернутися до списку категорій" at bounding box center [211, 79] width 119 height 8
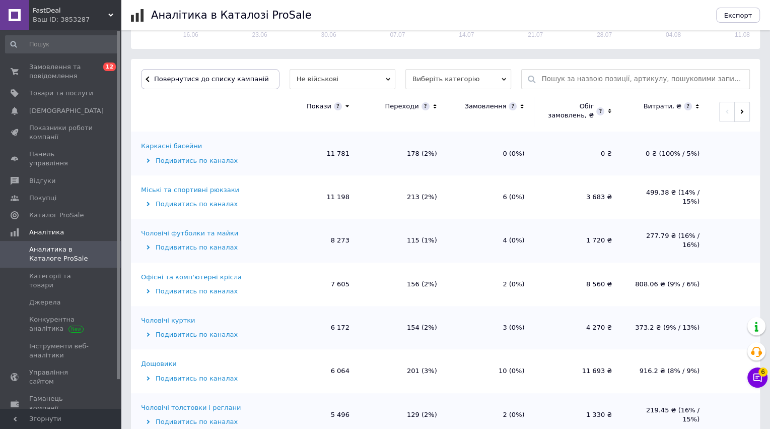
scroll to position [192, 0]
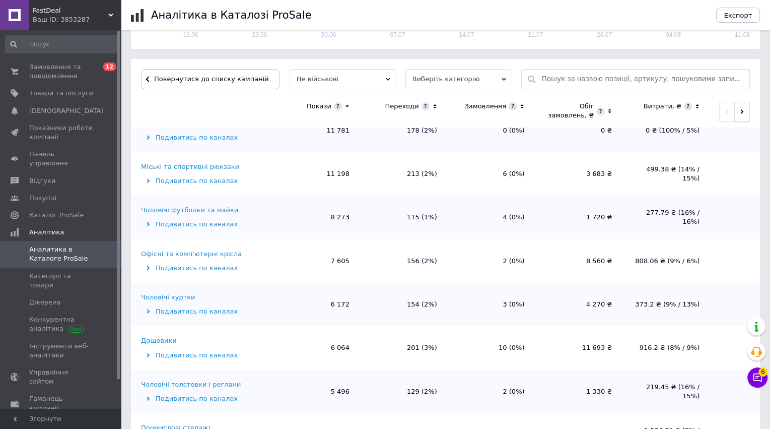
click at [740, 111] on icon "button" at bounding box center [742, 111] width 5 height 5
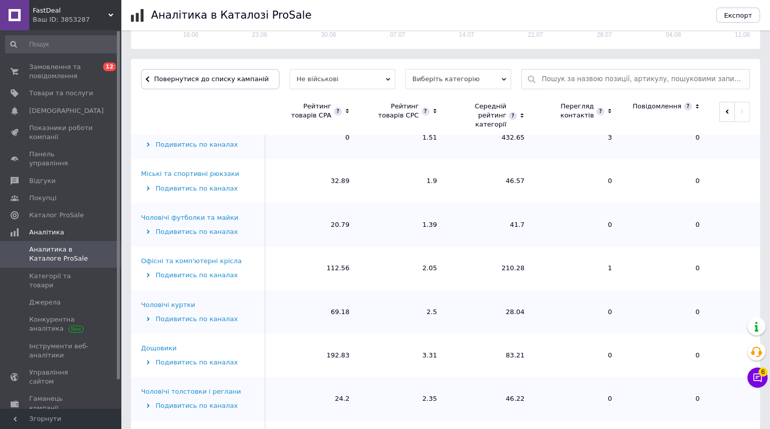
scroll to position [200, 0]
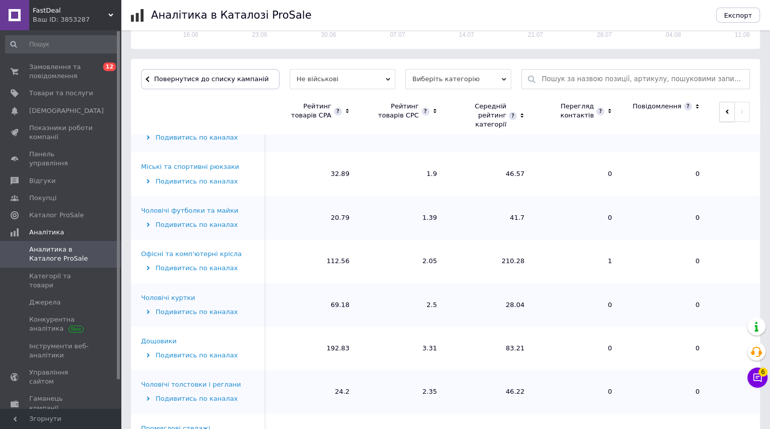
click at [725, 109] on icon "button" at bounding box center [727, 111] width 5 height 5
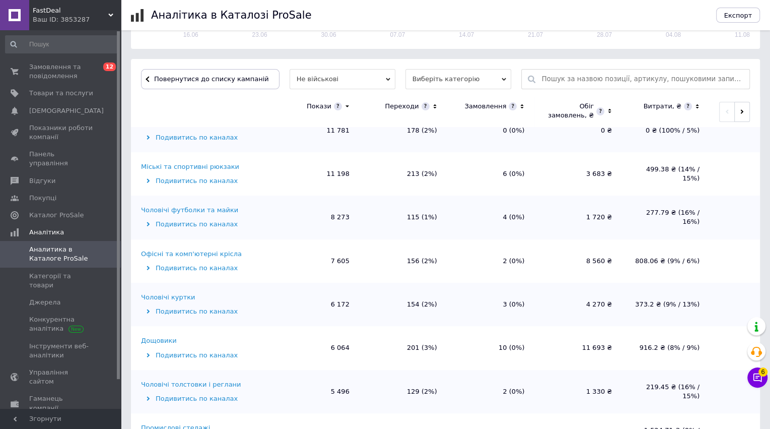
scroll to position [235, 0]
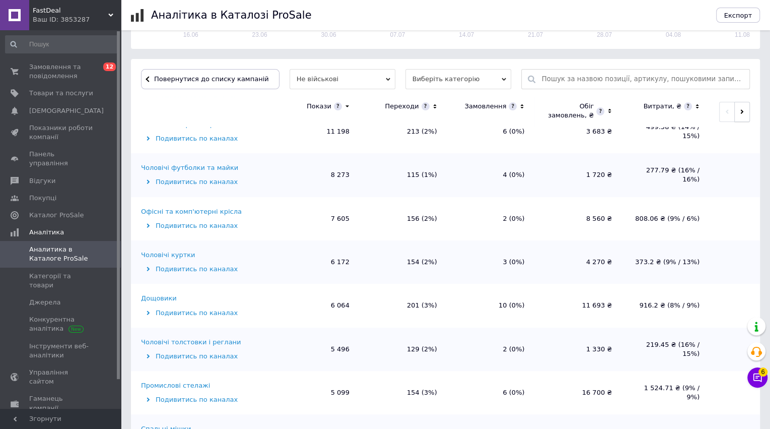
click at [742, 111] on button "button" at bounding box center [743, 112] width 16 height 20
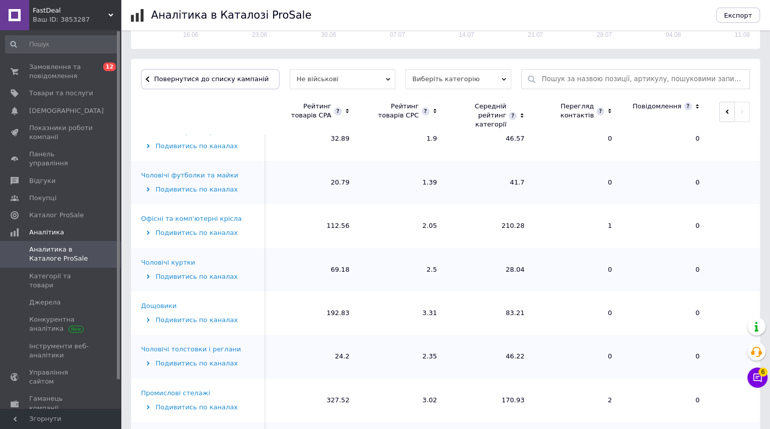
scroll to position [242, 0]
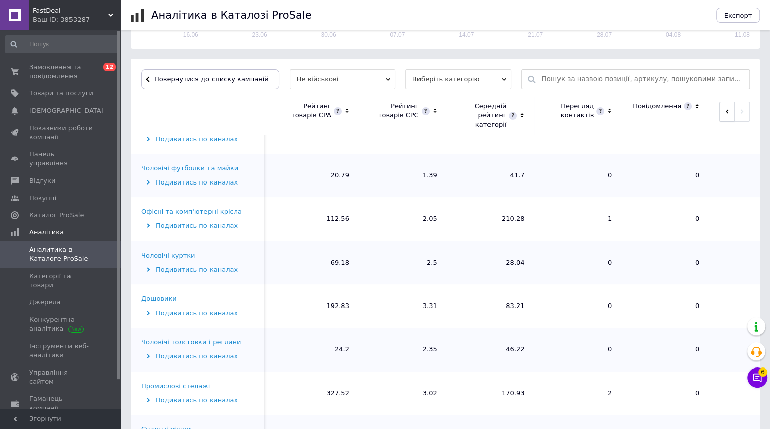
click at [726, 110] on icon "button" at bounding box center [727, 112] width 3 height 5
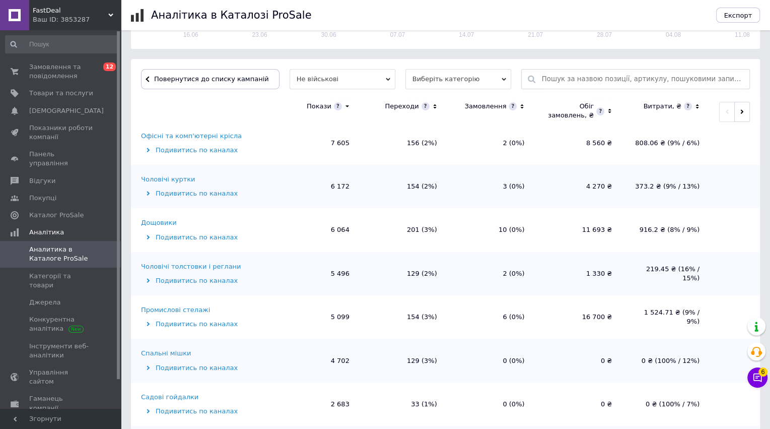
scroll to position [322, 0]
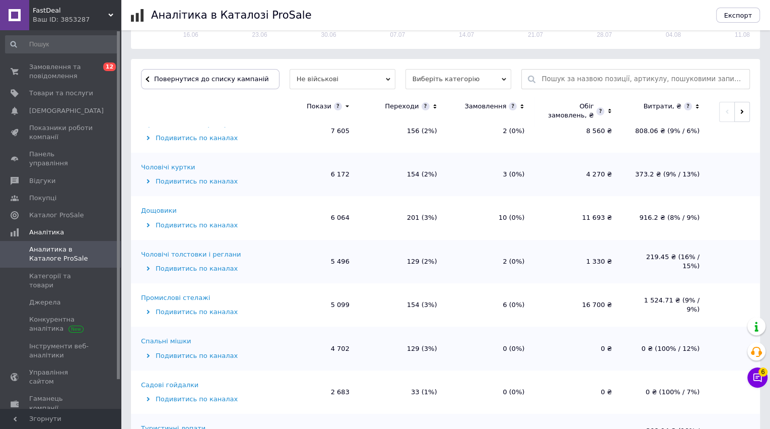
click at [164, 207] on div "Дощовики" at bounding box center [159, 210] width 36 height 9
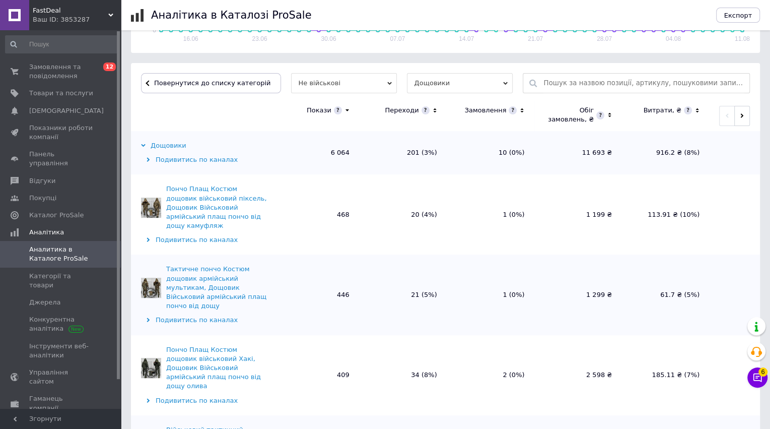
scroll to position [277, 0]
click at [245, 85] on span "Повернутися до списку категорій" at bounding box center [211, 84] width 119 height 8
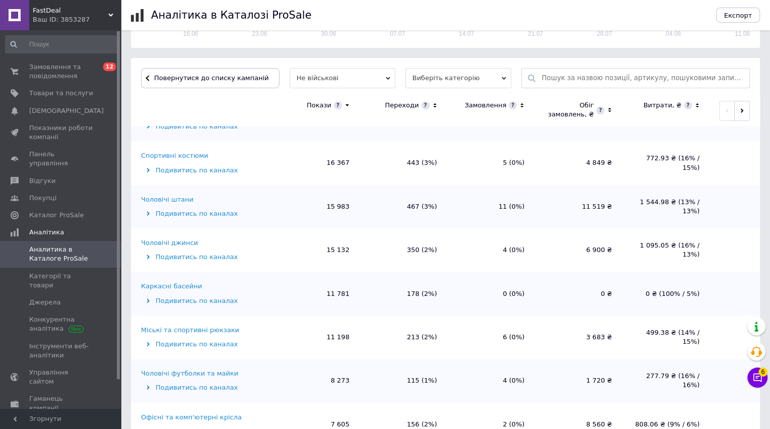
scroll to position [29, 0]
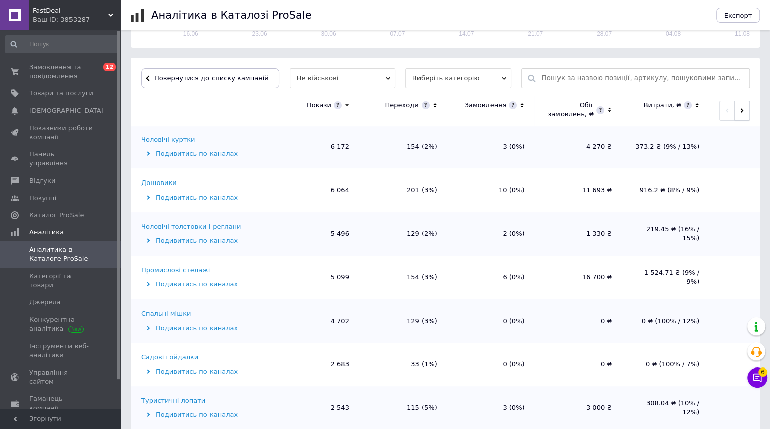
click at [743, 103] on button "button" at bounding box center [743, 111] width 16 height 20
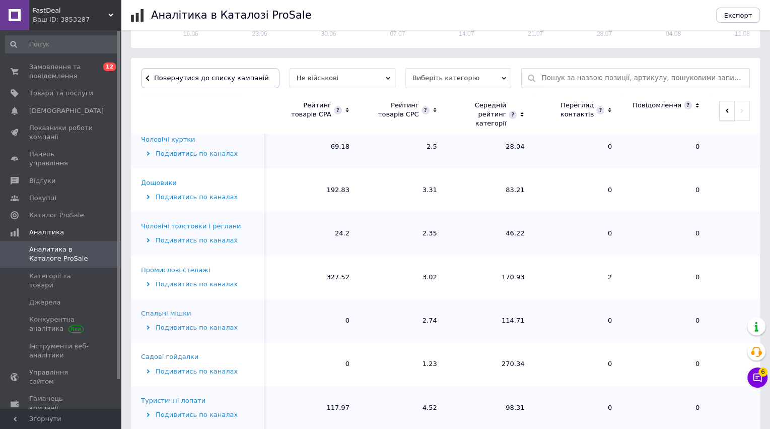
click at [725, 108] on icon "button" at bounding box center [727, 110] width 5 height 5
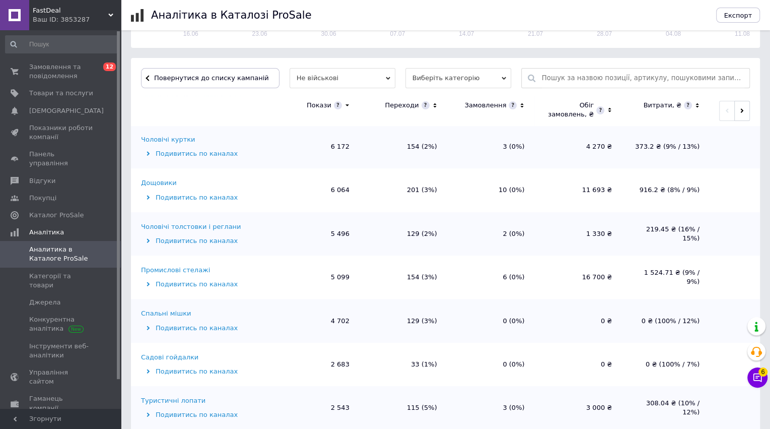
click at [183, 267] on div "Промислові стелажі" at bounding box center [175, 270] width 69 height 9
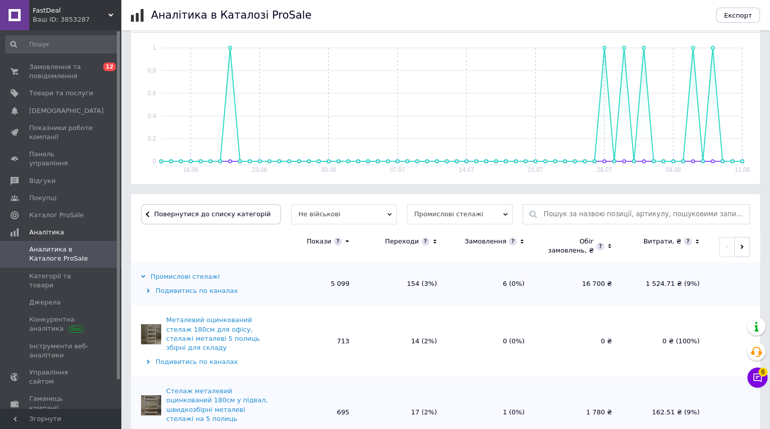
scroll to position [0, 0]
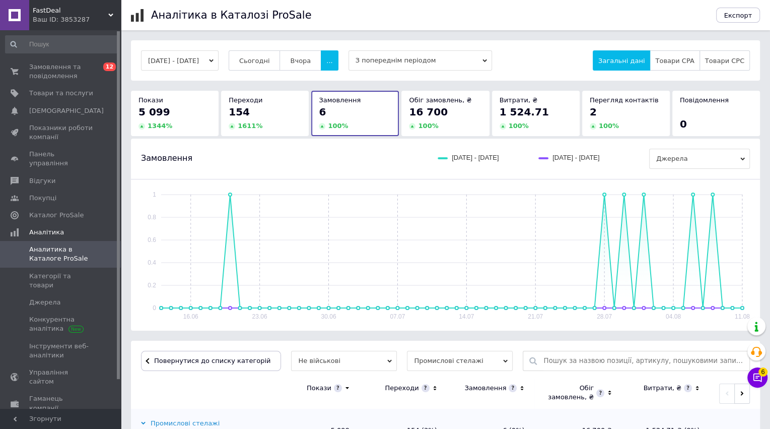
click at [172, 112] on div "5 099" at bounding box center [175, 112] width 73 height 14
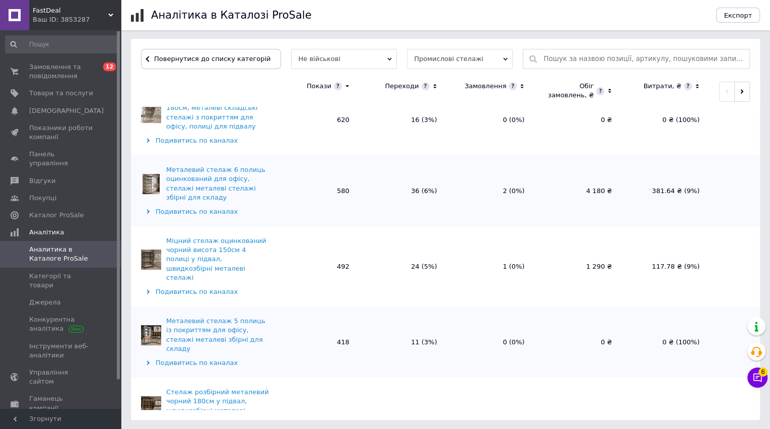
scroll to position [210, 0]
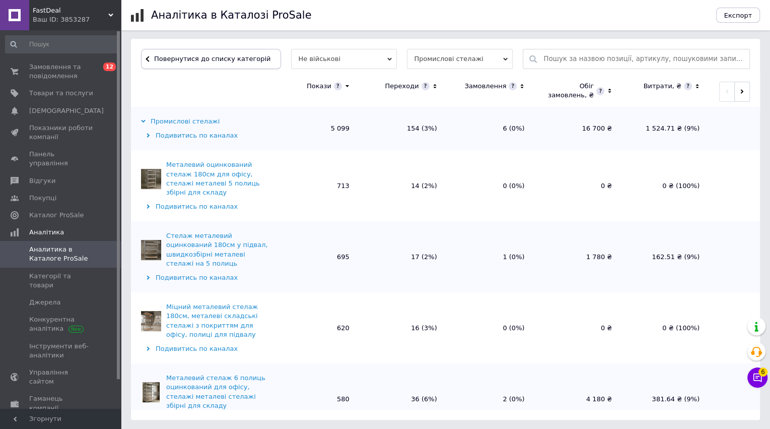
click at [205, 59] on span "Повернутися до списку категорій" at bounding box center [211, 59] width 119 height 8
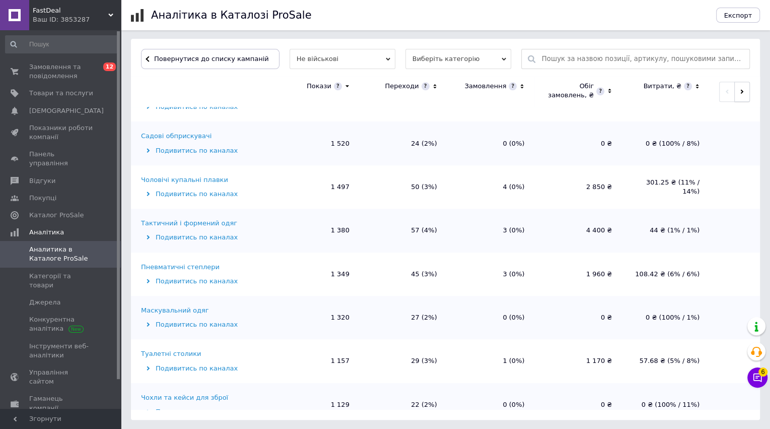
click at [742, 89] on icon "button" at bounding box center [742, 91] width 5 height 5
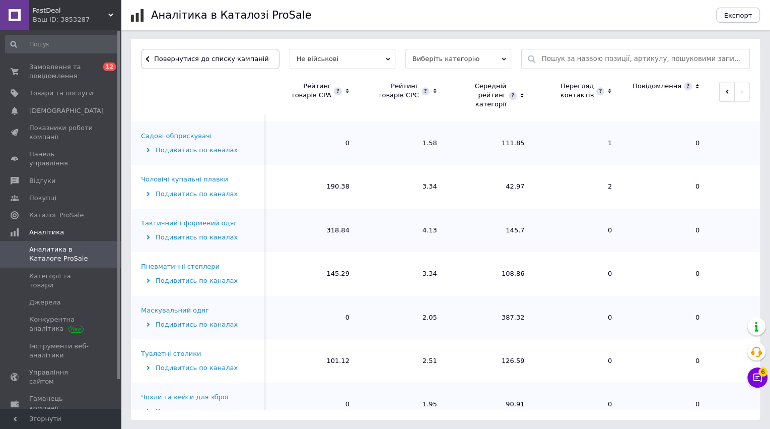
click at [204, 222] on div "Тактичний і формений одяг" at bounding box center [189, 223] width 96 height 9
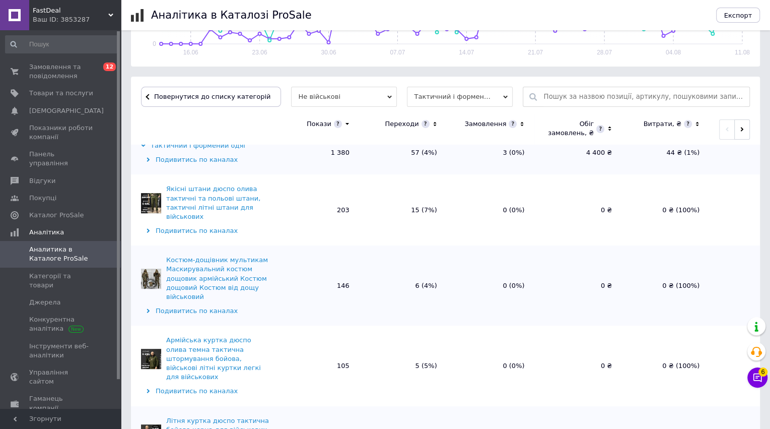
scroll to position [0, 0]
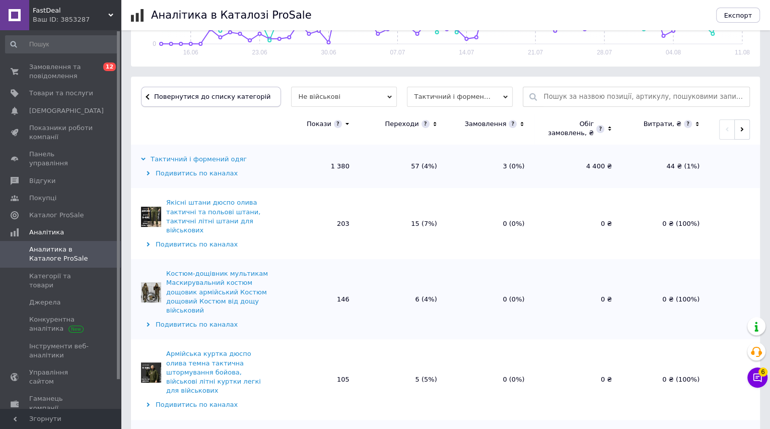
click at [224, 97] on span "Повернутися до списку категорій" at bounding box center [211, 97] width 119 height 8
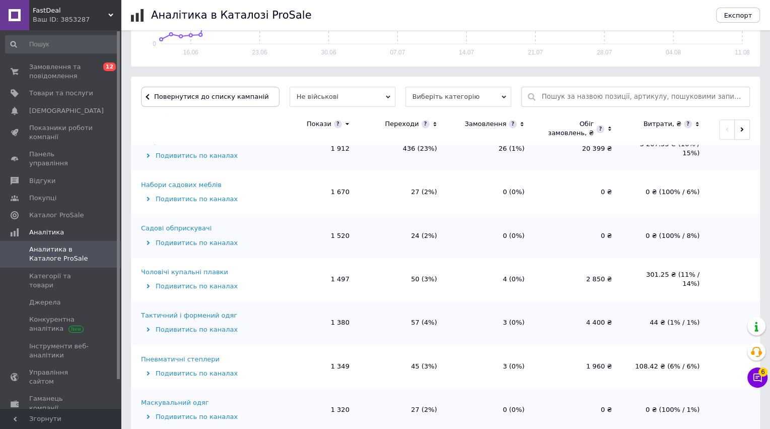
scroll to position [824, 0]
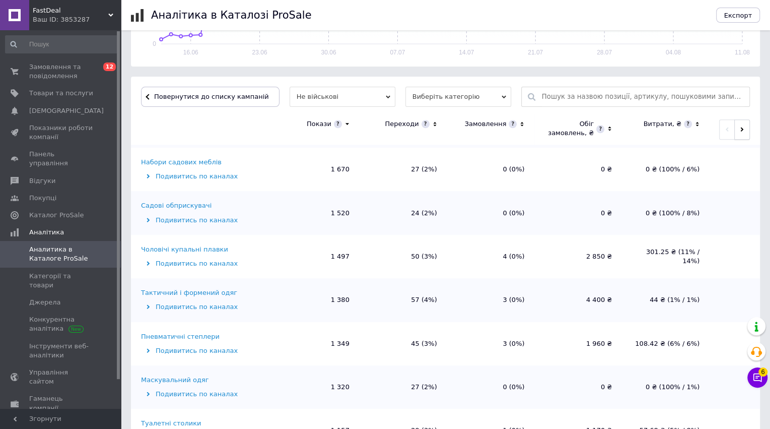
click at [741, 125] on span "button" at bounding box center [742, 129] width 5 height 8
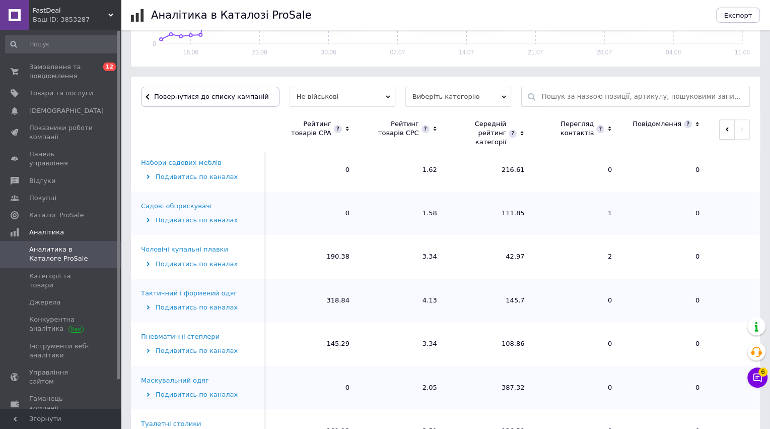
click at [725, 125] on span "button" at bounding box center [727, 129] width 5 height 8
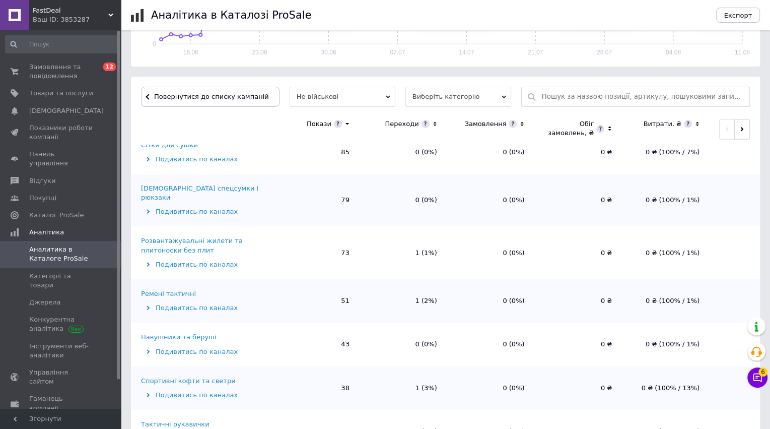
scroll to position [2516, 0]
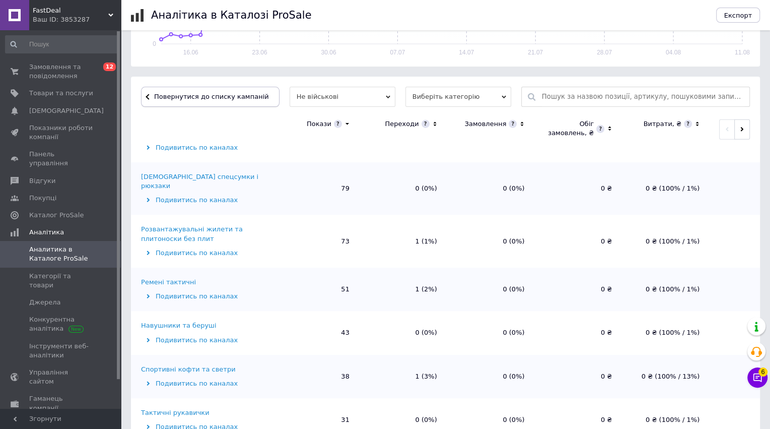
click at [190, 90] on button "Повернутися до списку кампаній" at bounding box center [210, 97] width 139 height 20
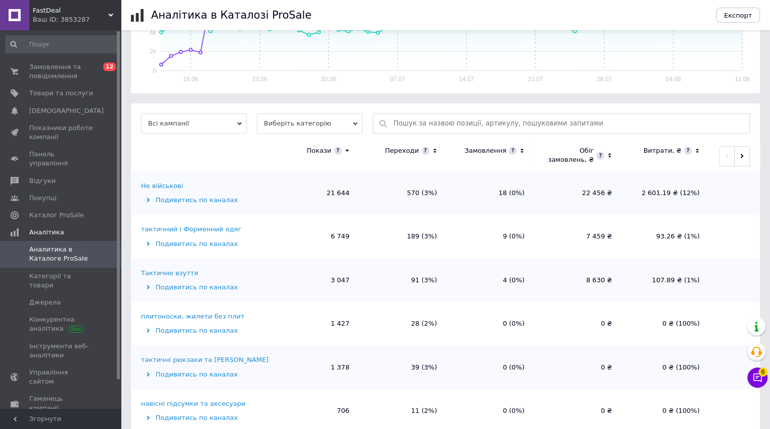
scroll to position [291, 0]
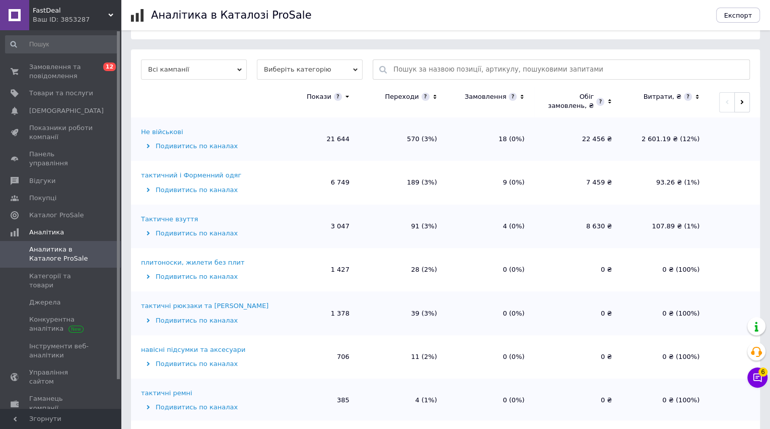
click at [172, 173] on div "тактичний і Форменний одяг" at bounding box center [191, 175] width 100 height 9
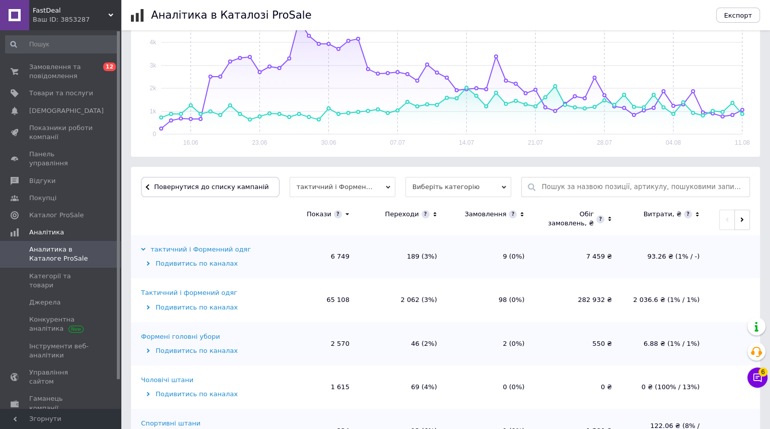
scroll to position [217, 0]
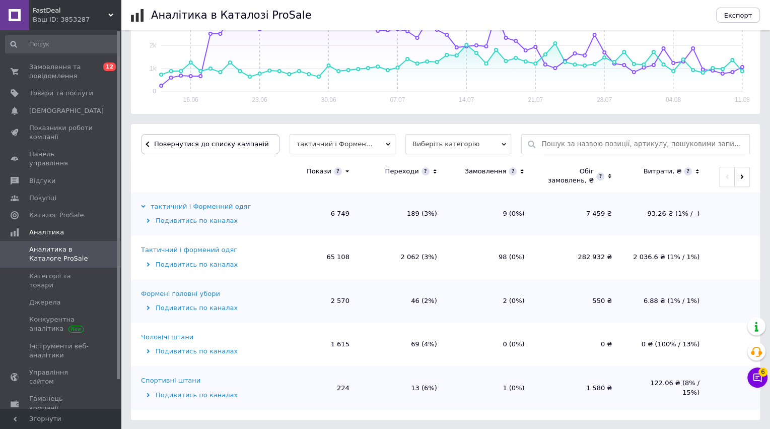
click at [205, 248] on div "Тактичний і формений одяг" at bounding box center [189, 249] width 96 height 9
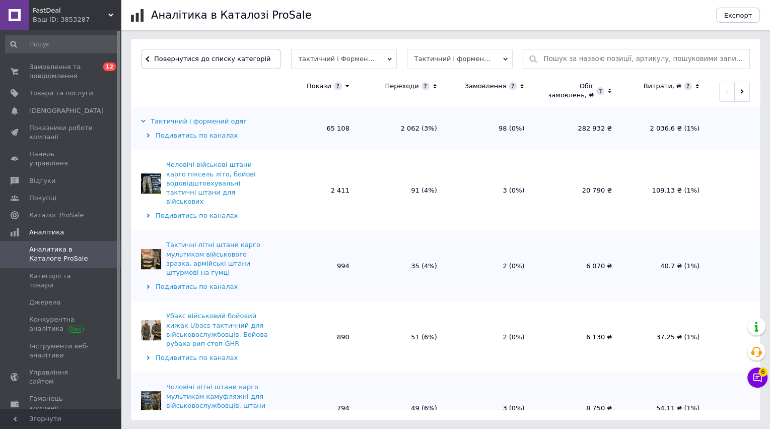
scroll to position [299, 0]
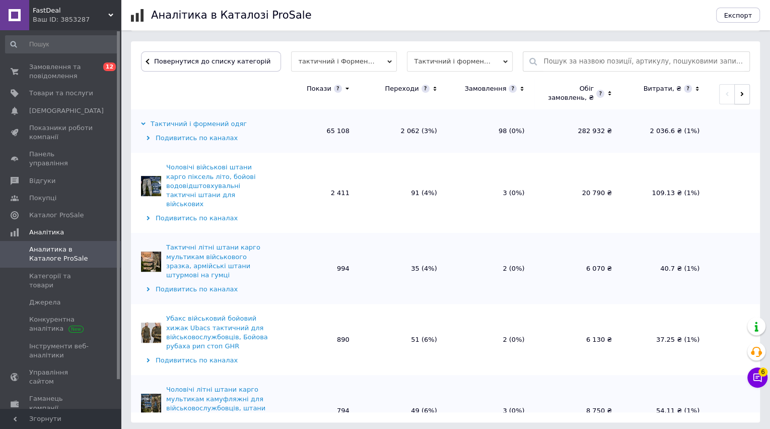
click at [741, 92] on icon "button" at bounding box center [742, 94] width 3 height 5
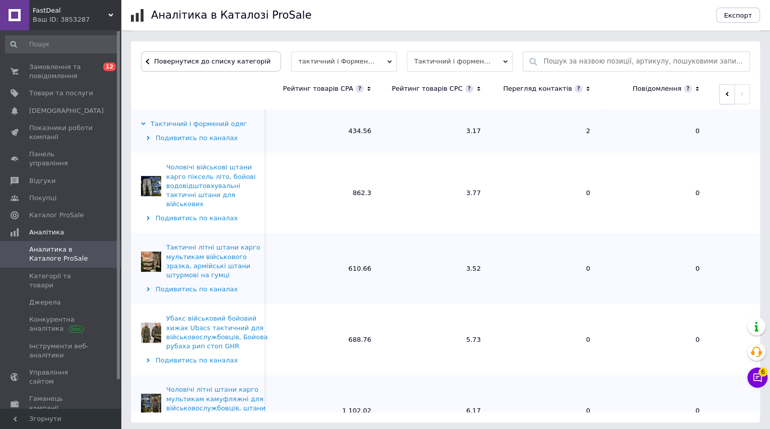
click at [726, 93] on icon "button" at bounding box center [727, 94] width 3 height 5
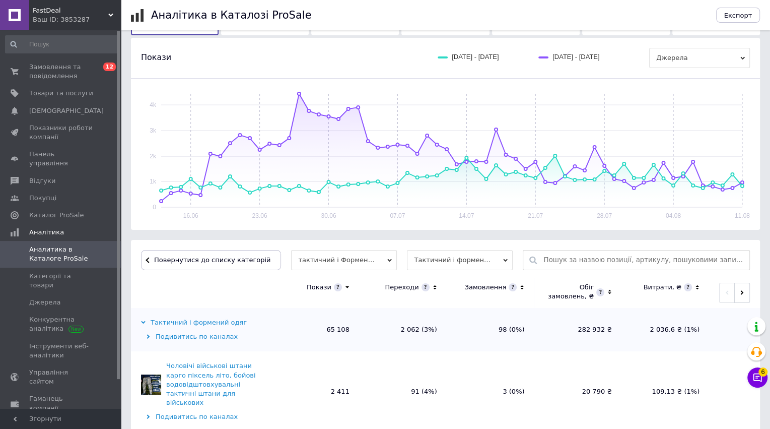
scroll to position [0, 0]
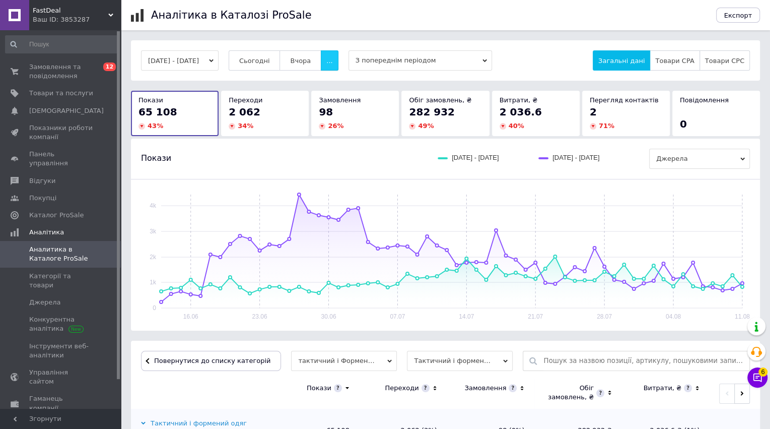
click at [333, 59] on span "..." at bounding box center [330, 61] width 6 height 8
click at [326, 98] on span "Тиждень" at bounding box center [310, 100] width 31 height 8
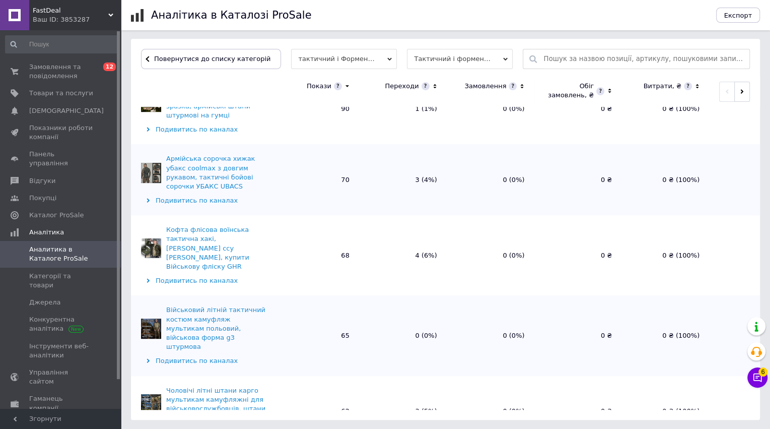
scroll to position [229, 0]
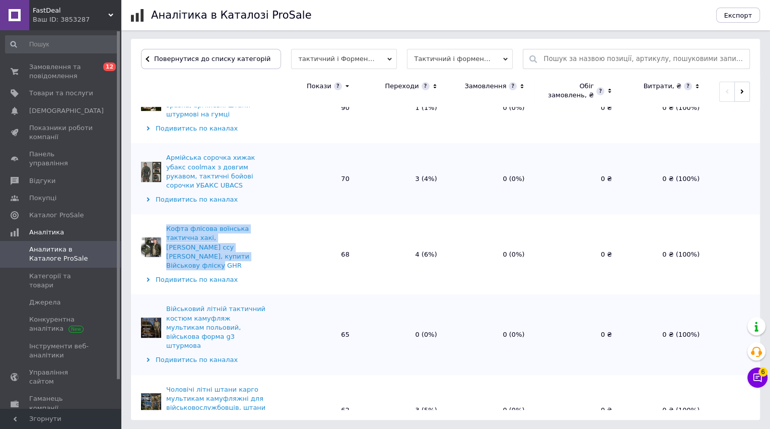
copy div "Кофта флісова воїнська тактична хакі, Кофта Фліска ссу олива хакі, купити Війсь…"
drag, startPoint x: 205, startPoint y: 245, endPoint x: 159, endPoint y: 214, distance: 56.2
click at [159, 224] on div "Кофта флісова воїнська тактична хакі, Кофта Фліска ссу олива хакі, купити Війсь…" at bounding box center [205, 247] width 128 height 46
click at [123, 214] on div "06.08.2025 - 12.08.2025 Сьогодні Вчора ... З попереднім періодом Загальні дані …" at bounding box center [446, 78] width 650 height 681
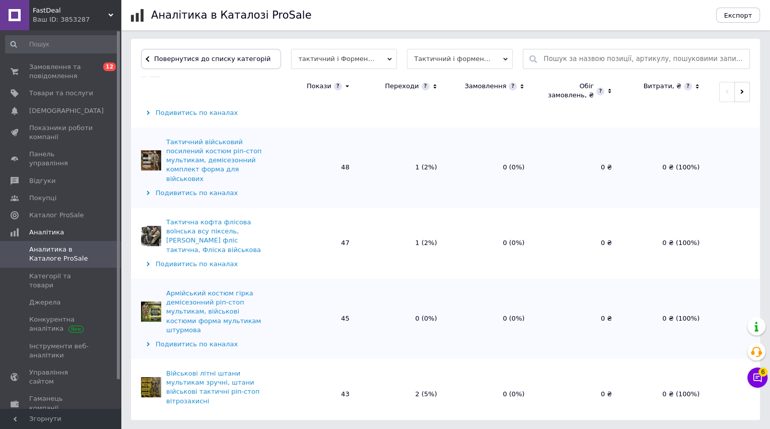
scroll to position [1200, 0]
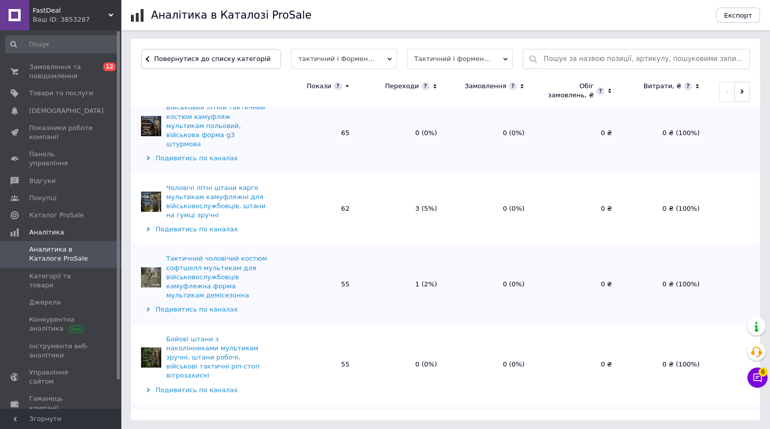
scroll to position [425, 0]
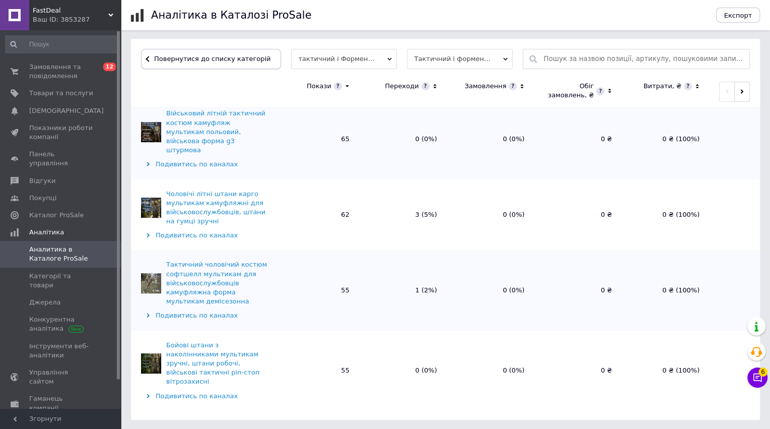
click at [228, 53] on button "Повернутися до списку категорій" at bounding box center [211, 59] width 140 height 20
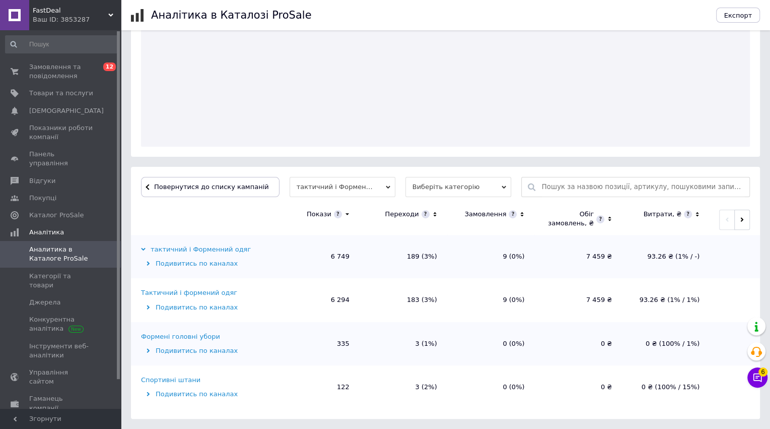
scroll to position [173, 0]
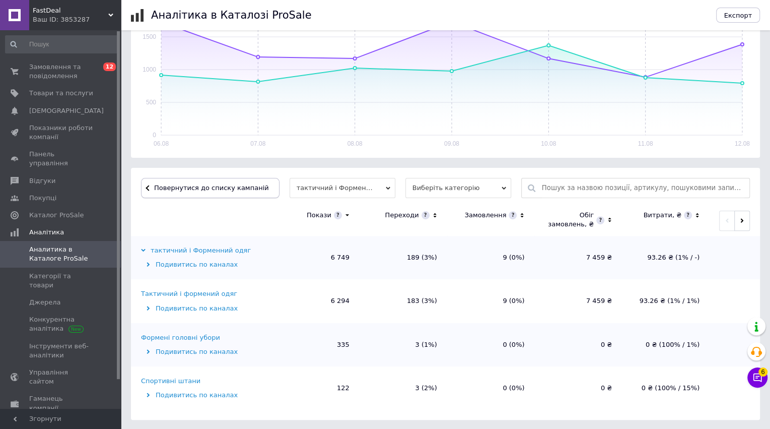
click at [201, 191] on button "Повернутися до списку кампаній" at bounding box center [210, 188] width 139 height 20
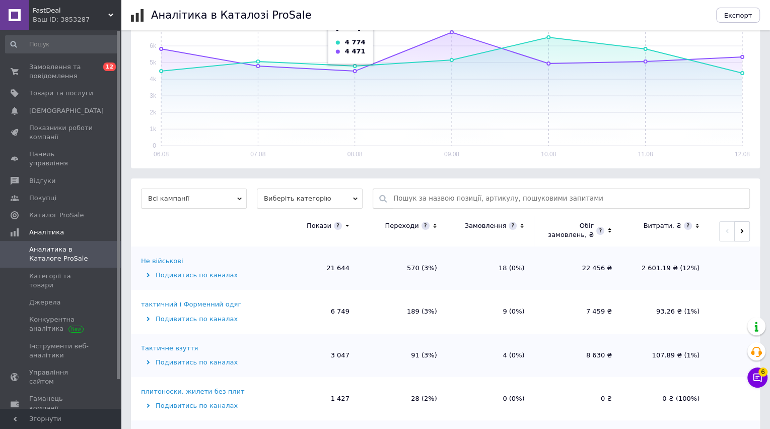
scroll to position [229, 0]
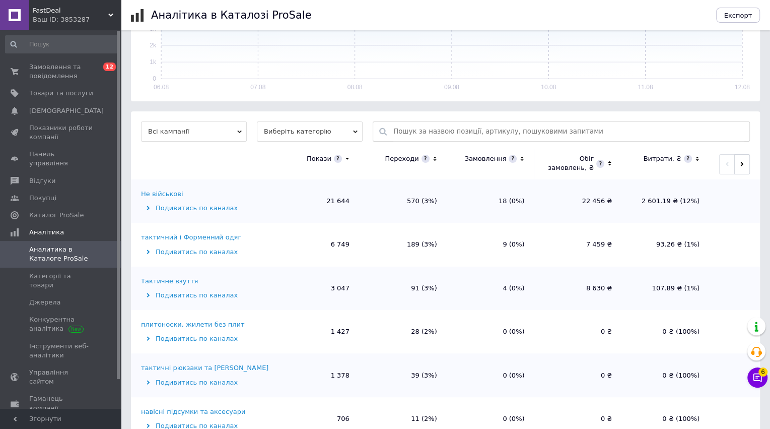
click at [166, 279] on div "Тактичне взуття" at bounding box center [169, 281] width 57 height 9
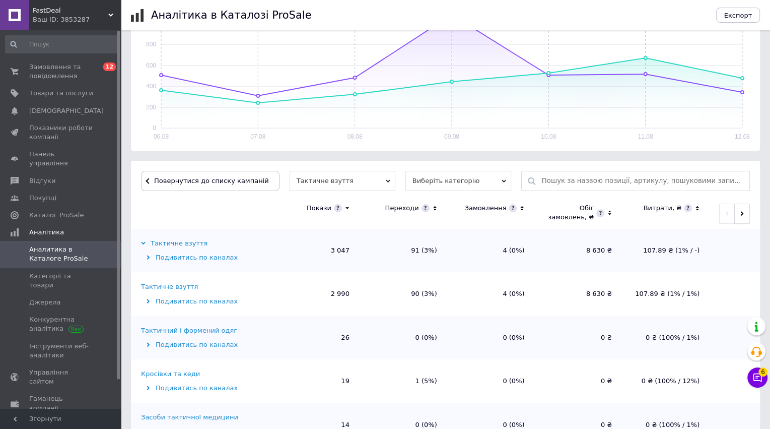
scroll to position [208, 0]
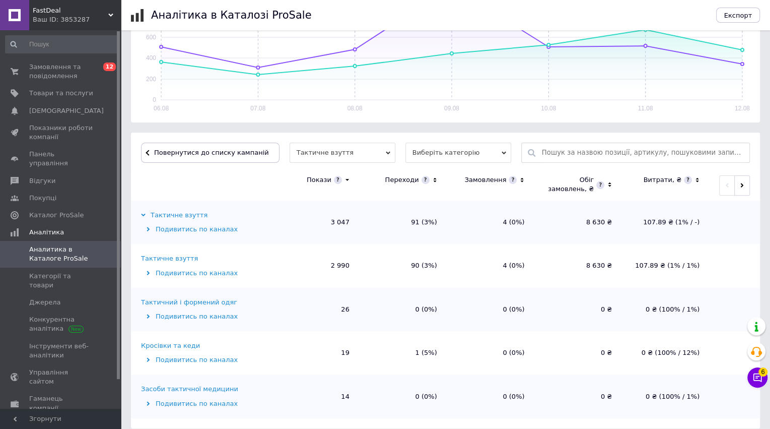
click at [170, 255] on div "Тактичне взуття" at bounding box center [169, 258] width 57 height 9
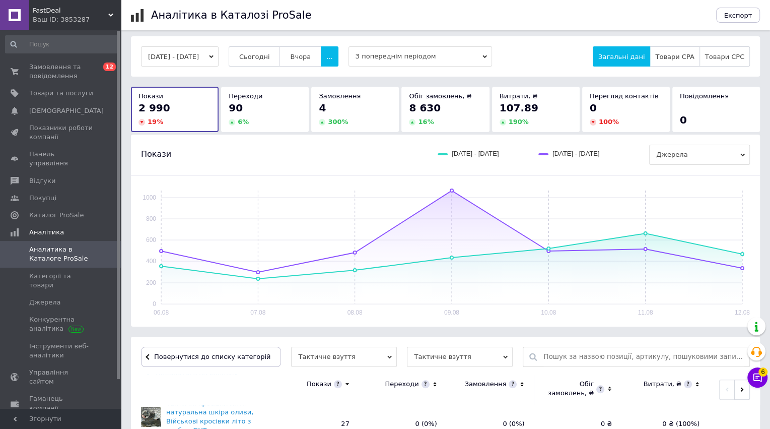
scroll to position [0, 0]
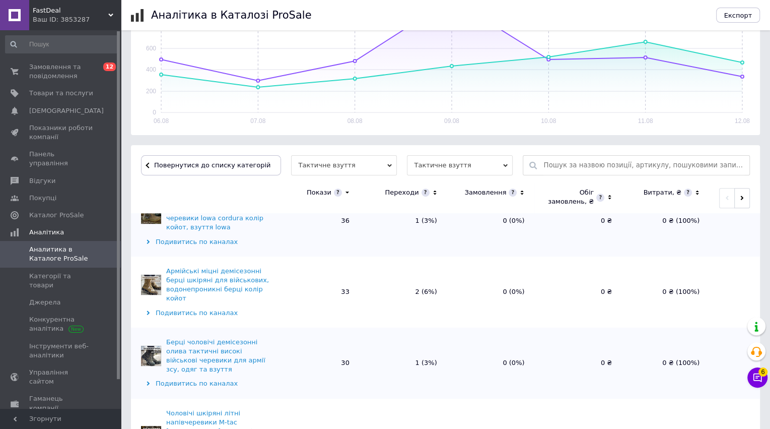
click at [196, 267] on div "Армійські міцні демісезонні берці шкіряні для військових, водонепроникні берці …" at bounding box center [217, 285] width 103 height 37
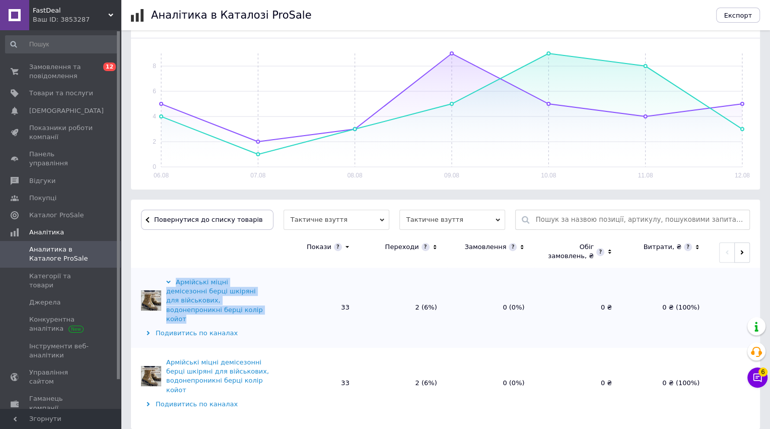
copy div "Армійські міцні демісезонні берці шкіряні для військових, водонепроникні берці …"
drag, startPoint x: 186, startPoint y: 309, endPoint x: 178, endPoint y: 281, distance: 29.3
click at [178, 281] on div "Армійські міцні демісезонні берці шкіряні для військових, водонепроникні берці …" at bounding box center [217, 301] width 103 height 46
click at [179, 213] on button "Повернутися до списку товарів" at bounding box center [207, 220] width 133 height 20
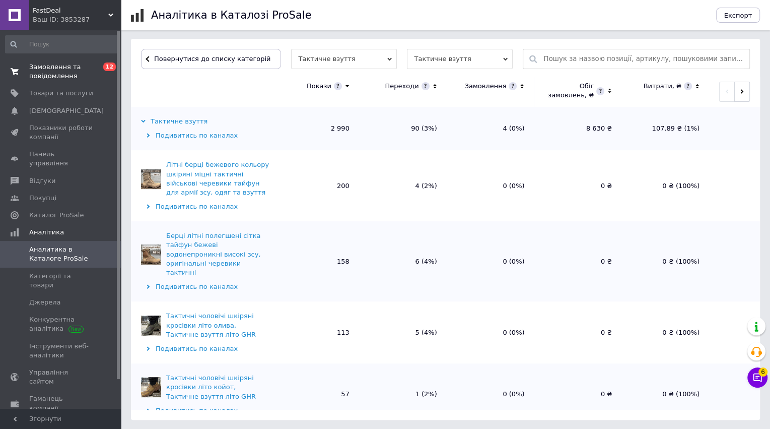
click at [63, 61] on link "Замовлення та повідомлення 0 12" at bounding box center [62, 71] width 124 height 26
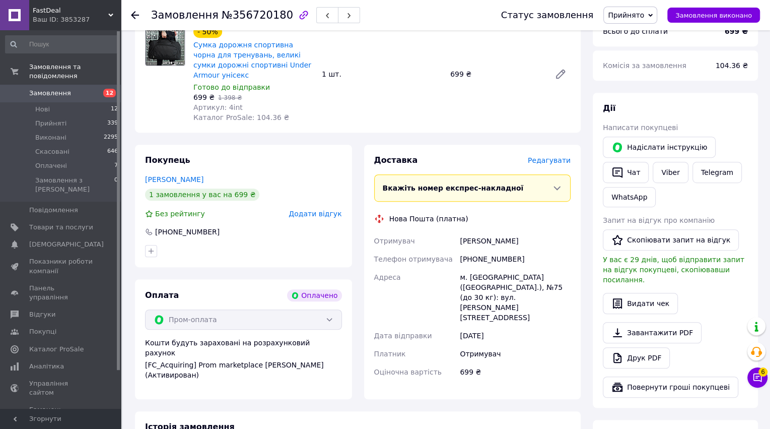
scroll to position [370, 0]
click at [550, 161] on span "Редагувати" at bounding box center [549, 161] width 43 height 8
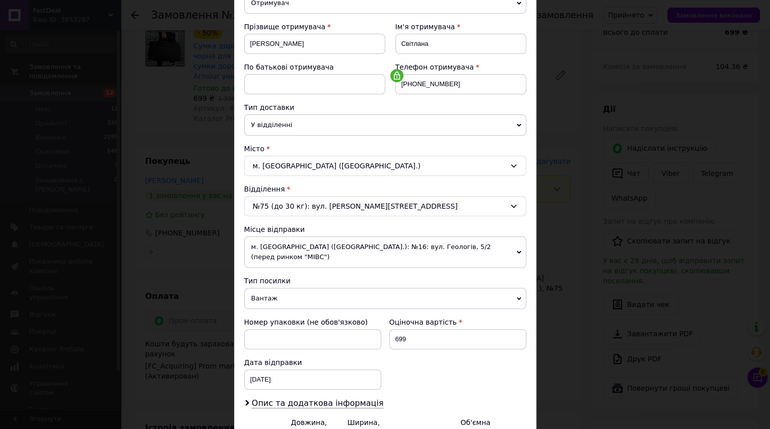
scroll to position [255, 0]
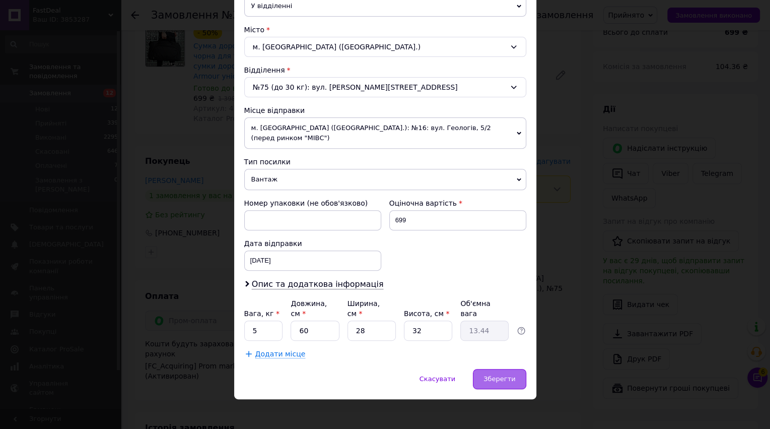
click at [494, 381] on div "Зберегти" at bounding box center [499, 379] width 53 height 20
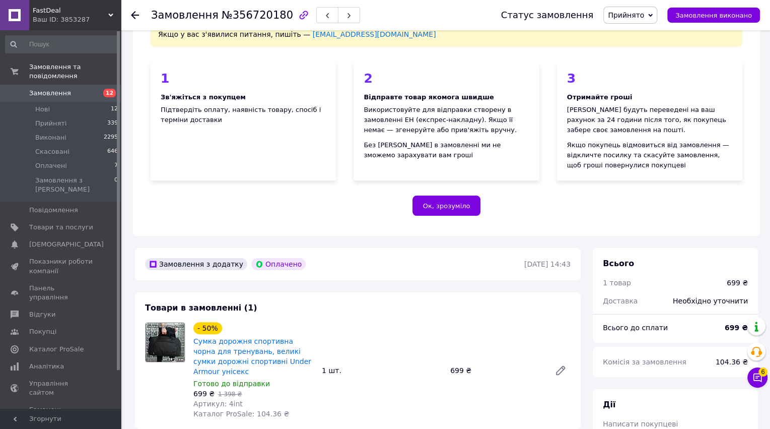
scroll to position [88, 0]
